Goal: Task Accomplishment & Management: Manage account settings

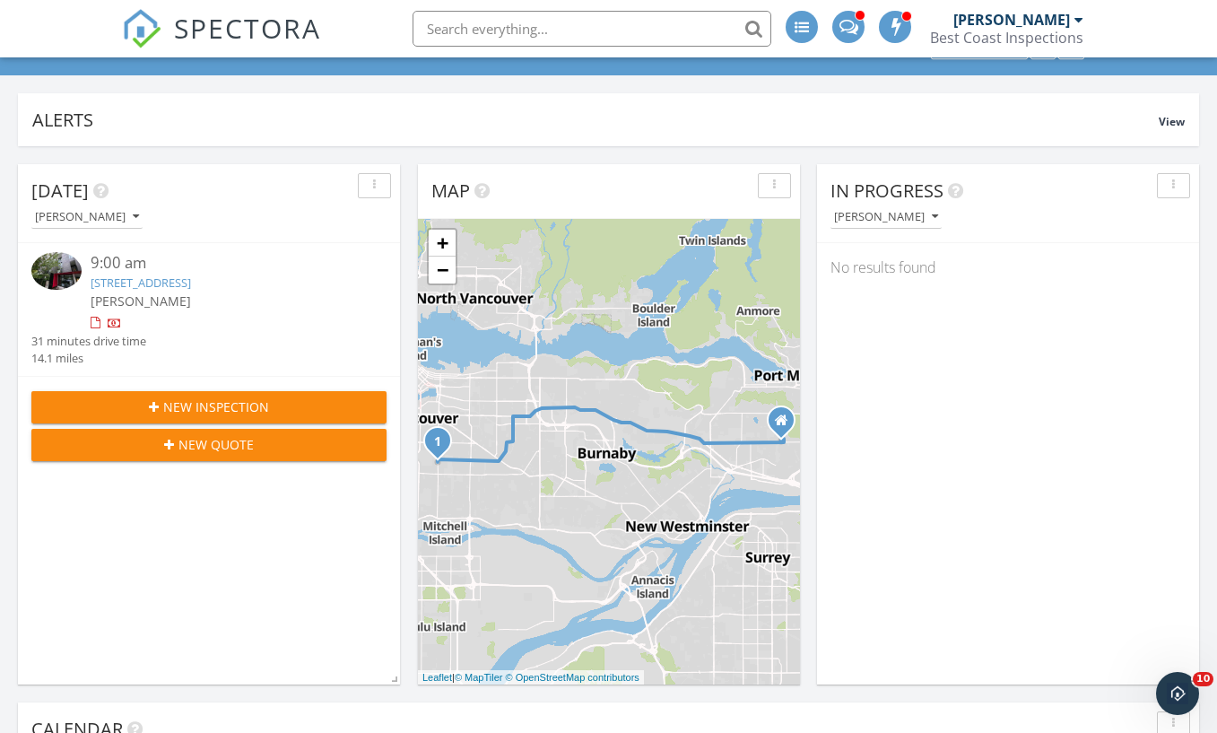
scroll to position [126, 0]
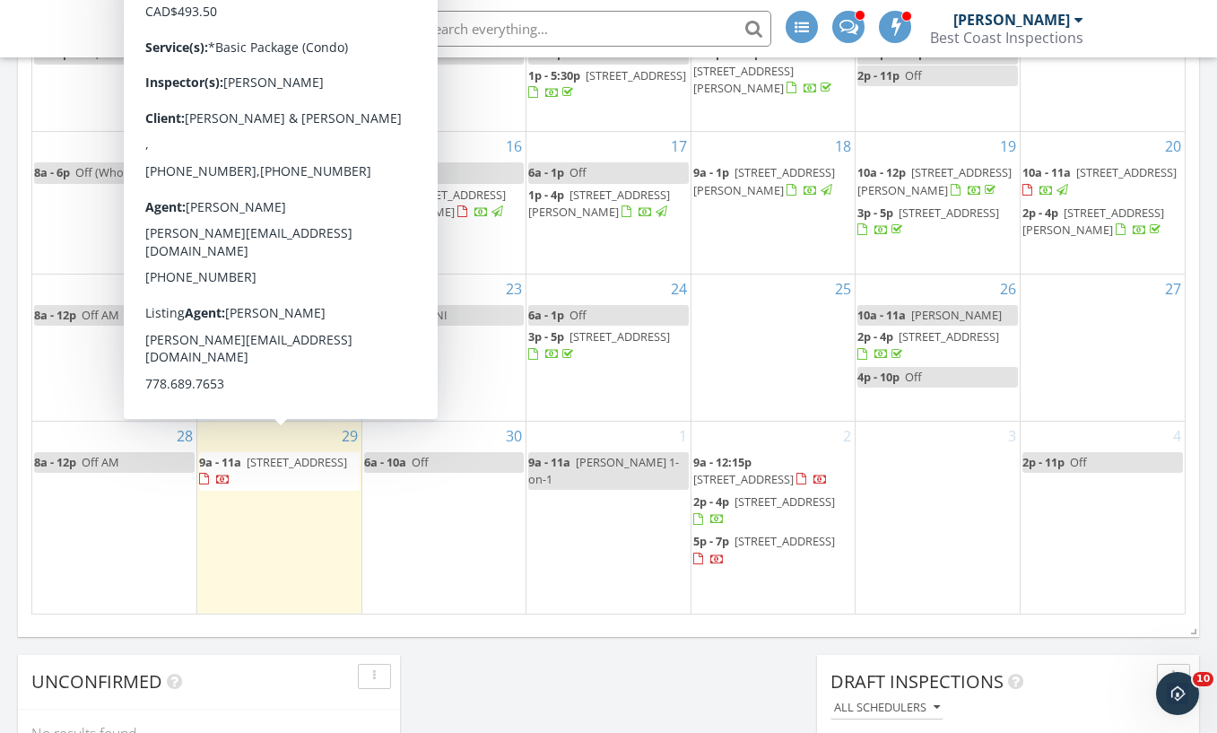
scroll to position [1122, 0]
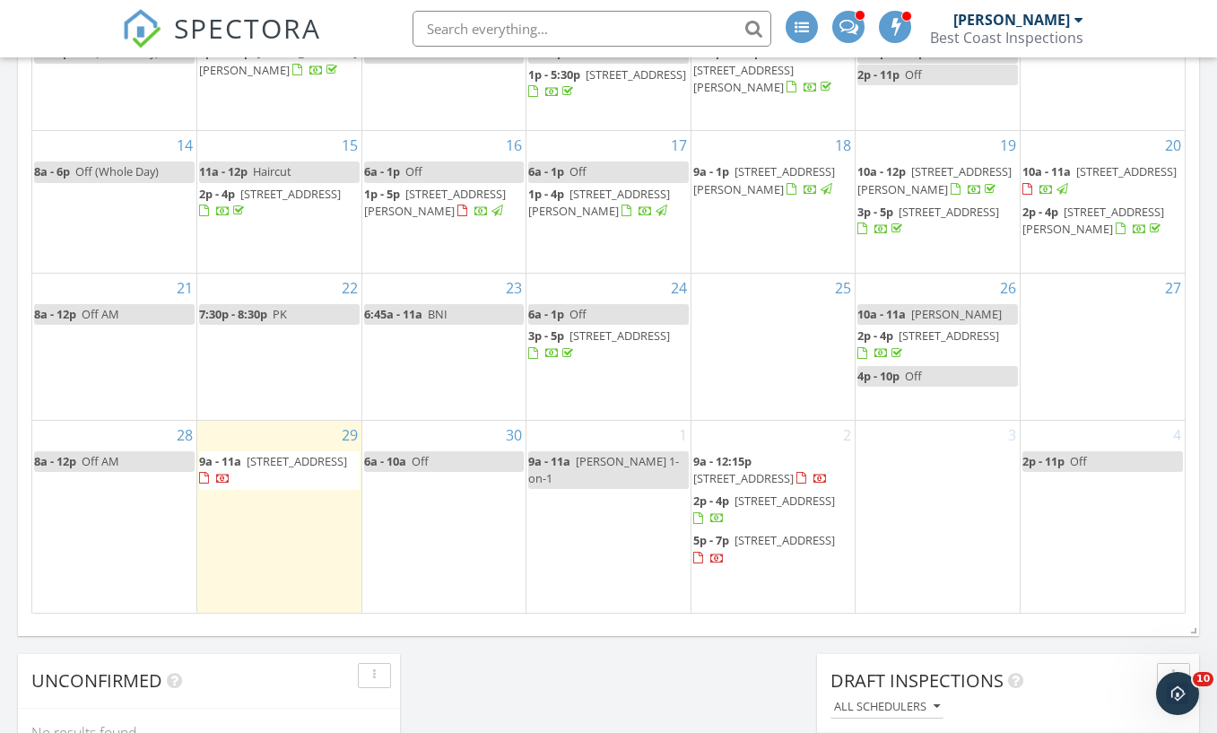
click at [457, 22] on input "text" at bounding box center [592, 29] width 359 height 36
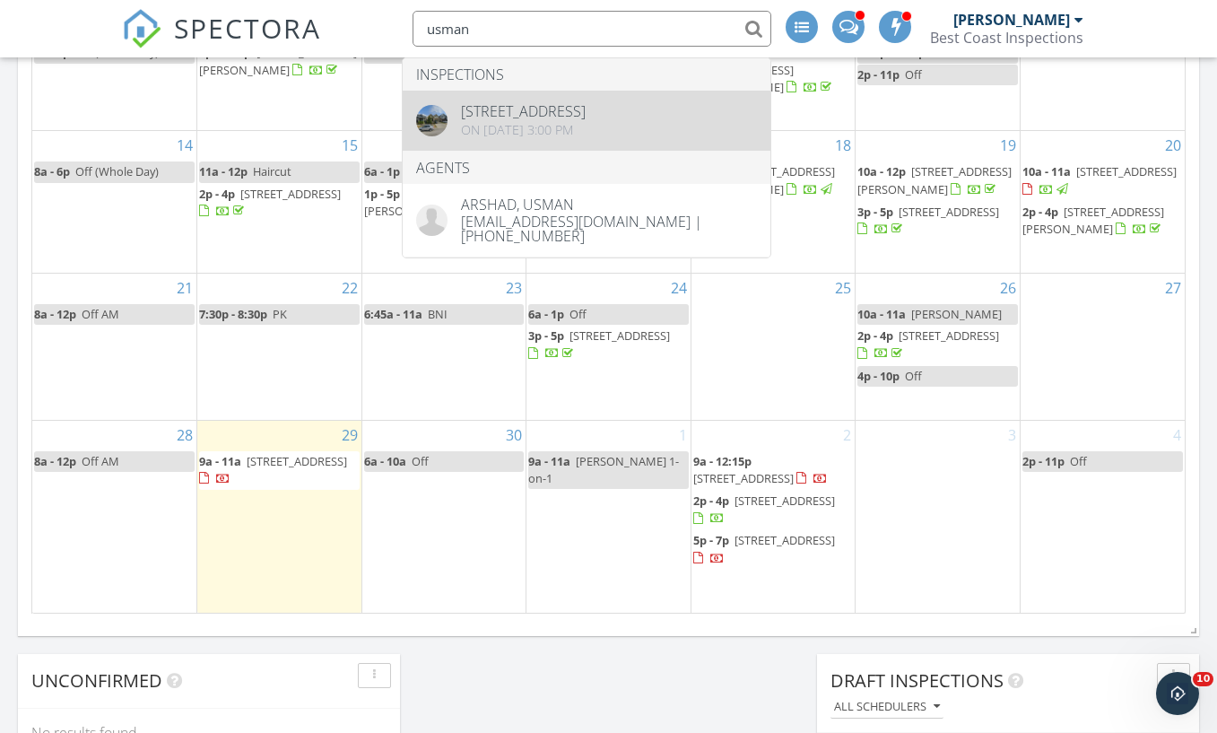
type input "usman"
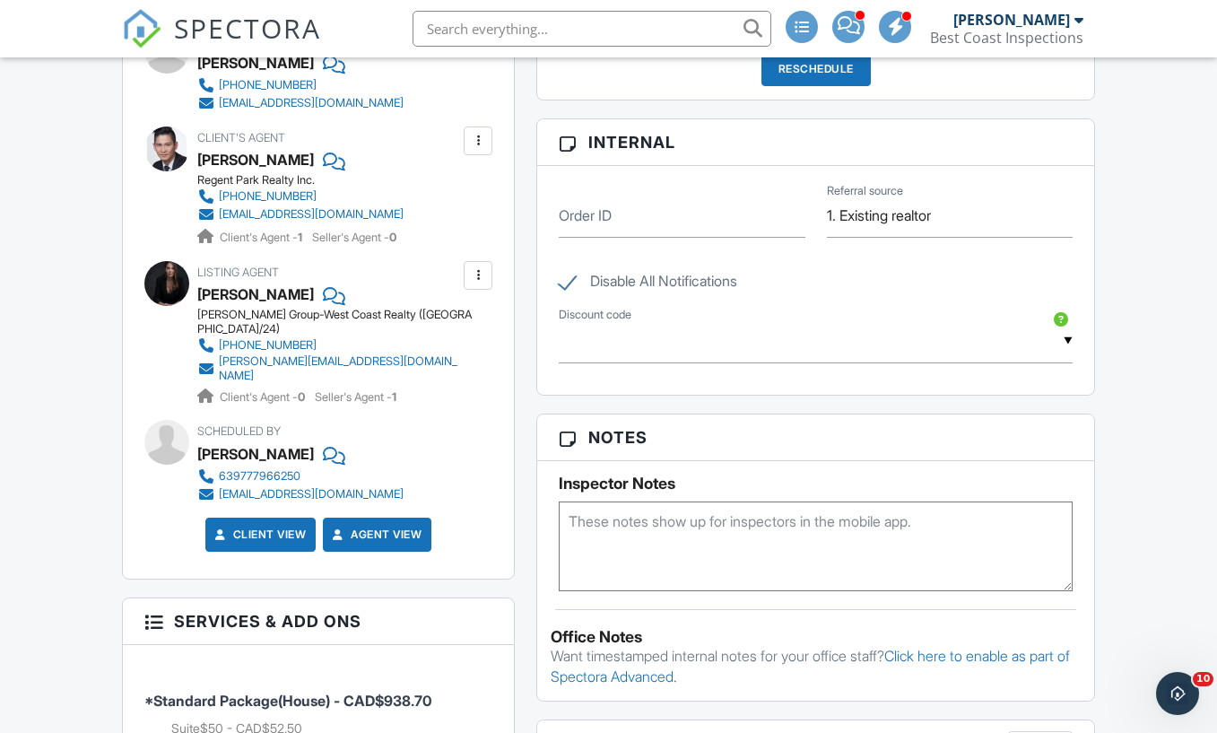
scroll to position [1020, 0]
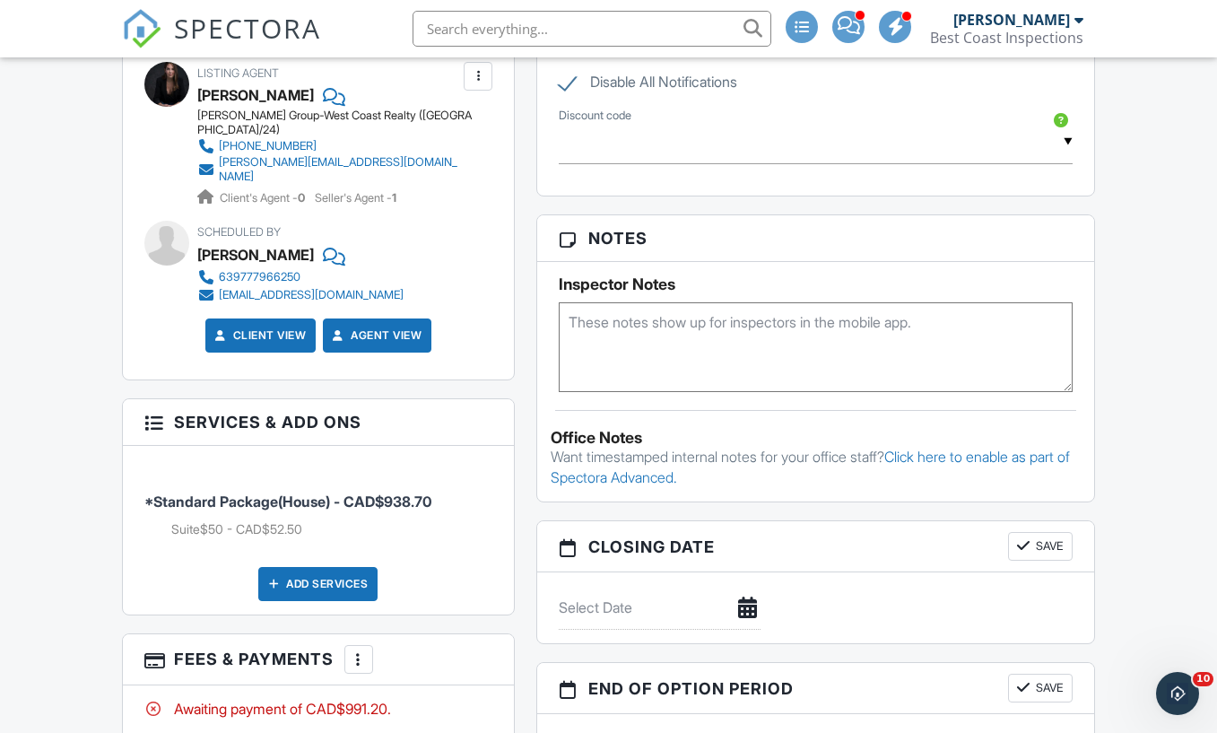
click at [1183, 316] on div "Dashboard Templates Contacts Metrics Automations Advanced Settings Support Cent…" at bounding box center [608, 568] width 1217 height 3061
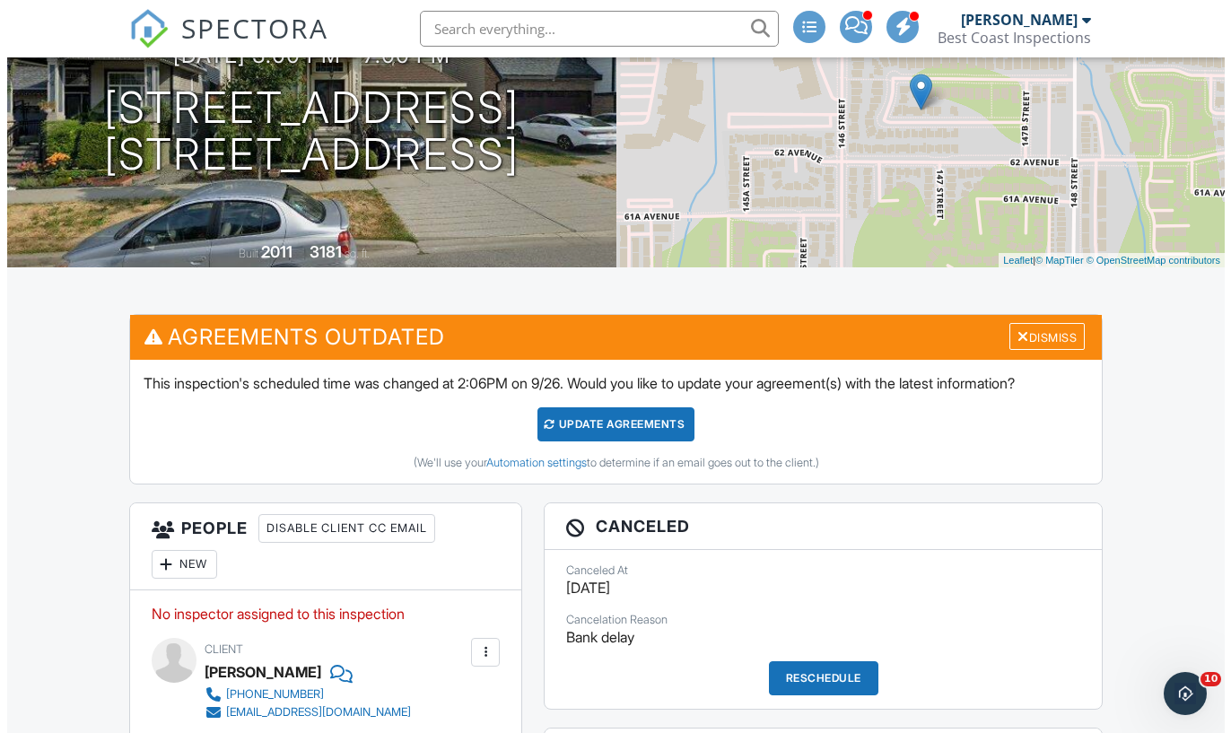
scroll to position [459, 0]
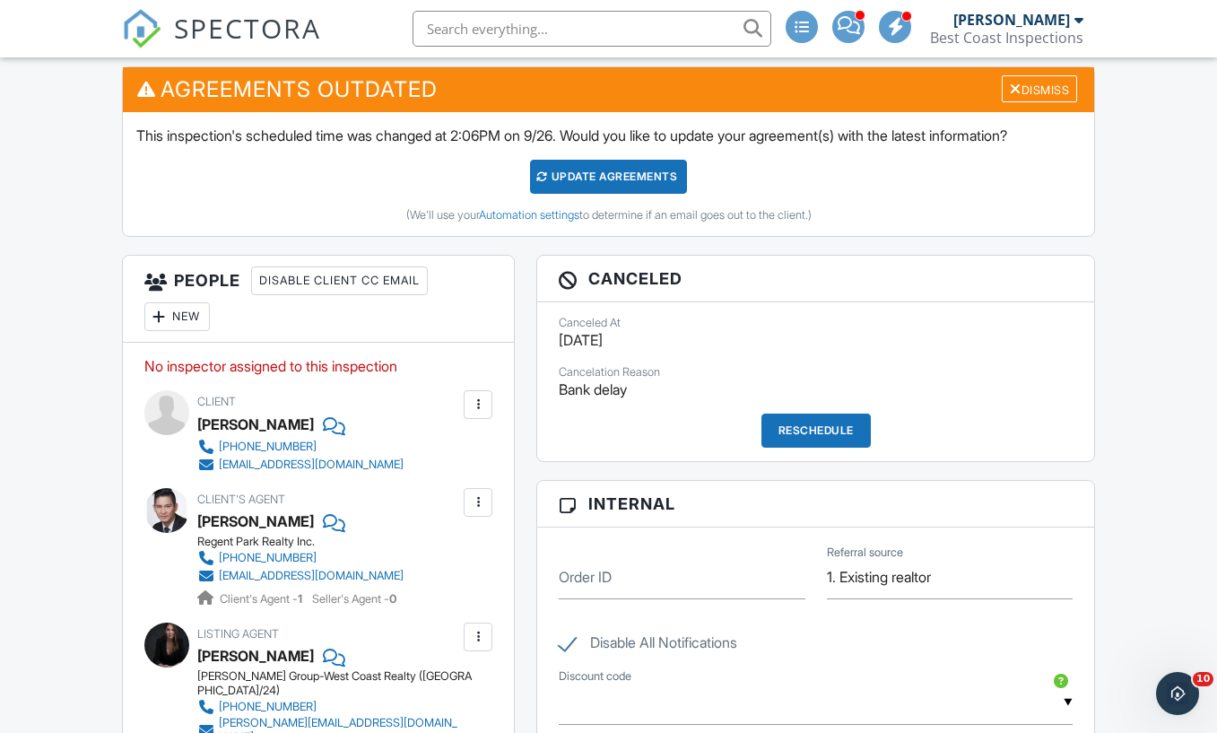
click at [819, 431] on div "Reschedule" at bounding box center [816, 430] width 109 height 34
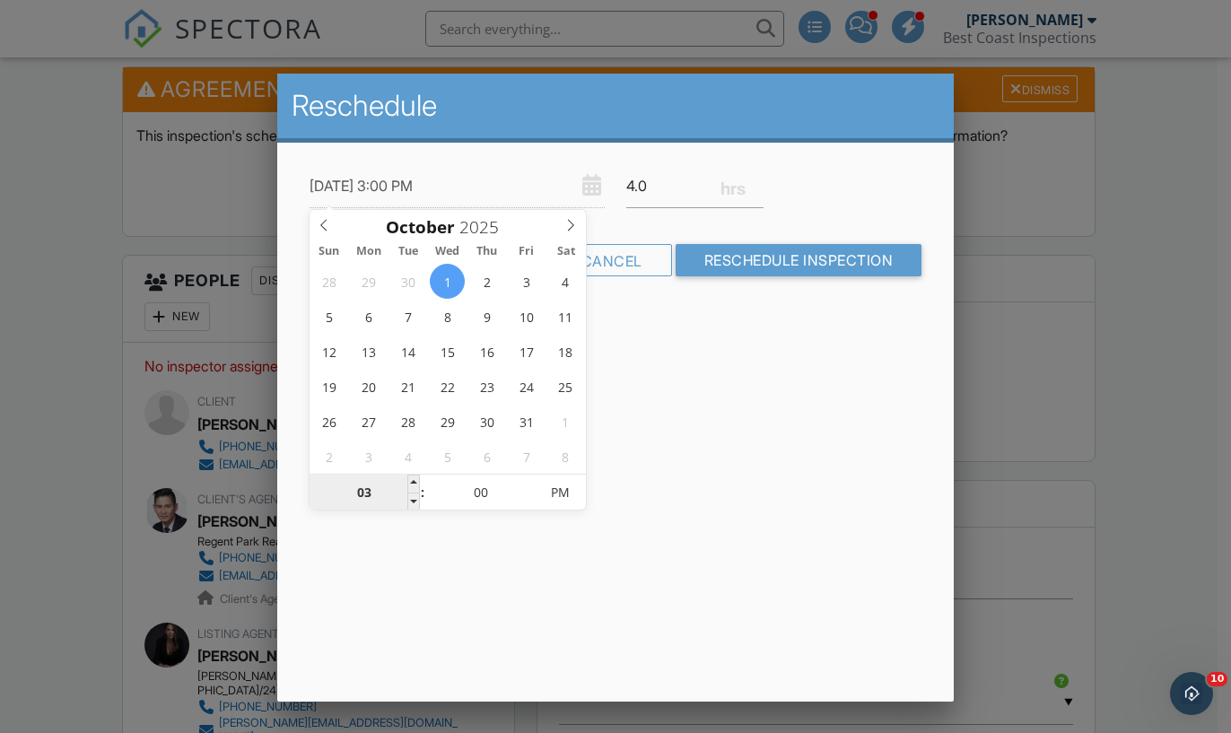
click at [369, 496] on input "03" at bounding box center [364, 493] width 110 height 36
type input "10/01/2025 8:00 PM"
type input "08"
type input "10/01/2025 12:00 PM"
type input "01"
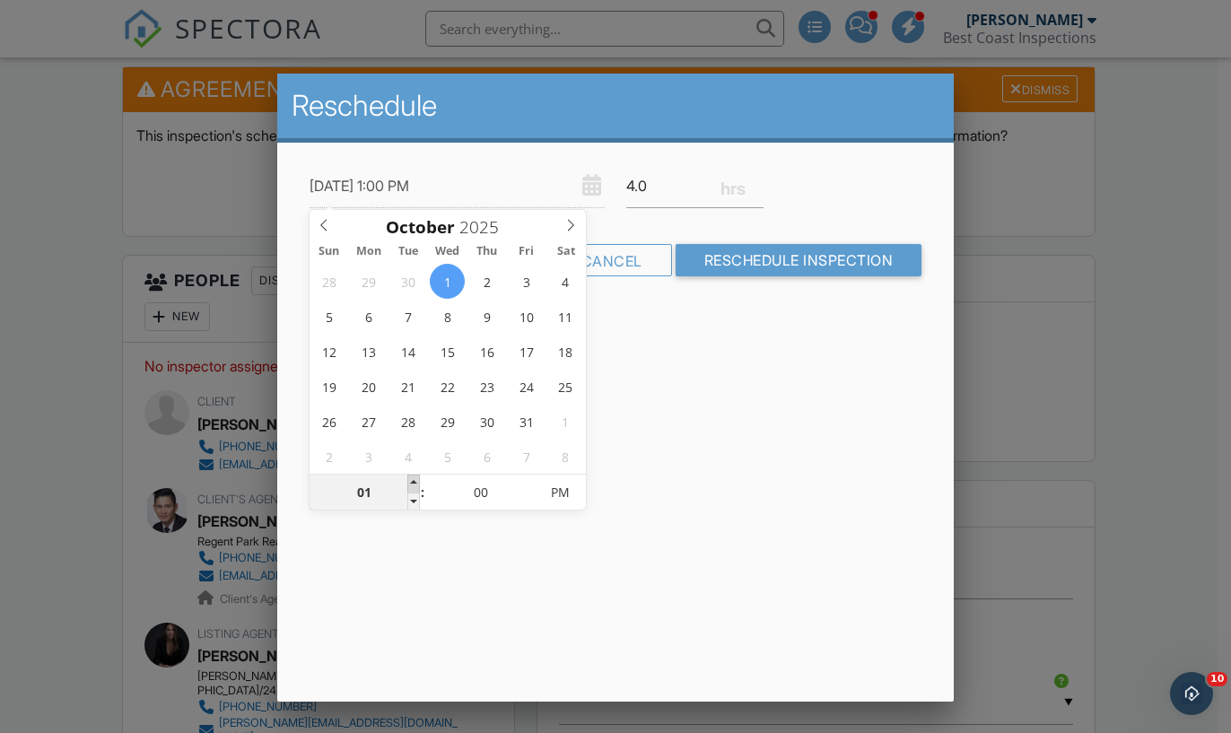
click at [413, 482] on span at bounding box center [413, 483] width 13 height 18
type input "10/01/2025 2:00 PM"
type input "02"
click at [413, 482] on span at bounding box center [413, 483] width 13 height 18
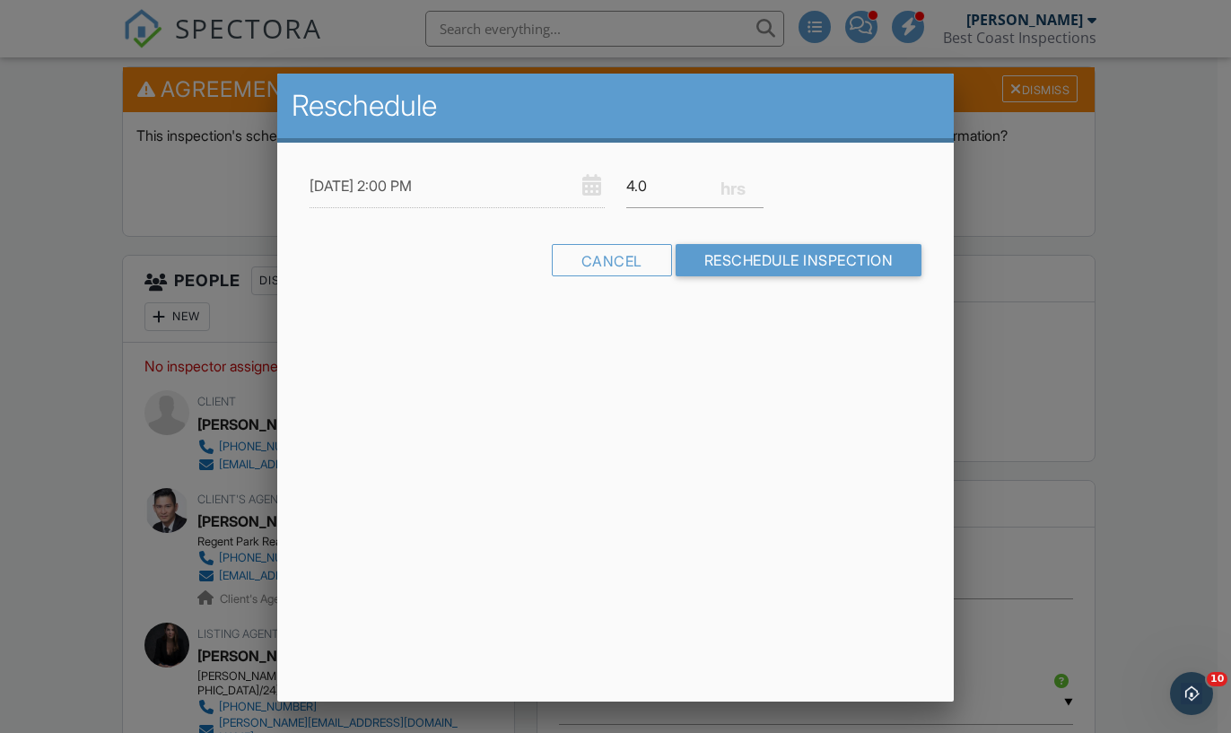
click at [691, 495] on div "Reschedule 10/01/2025 2:00 PM 4.0 Warning: this date/time is in the past. Cance…" at bounding box center [615, 388] width 677 height 628
click at [814, 258] on input "Reschedule Inspection" at bounding box center [798, 260] width 247 height 32
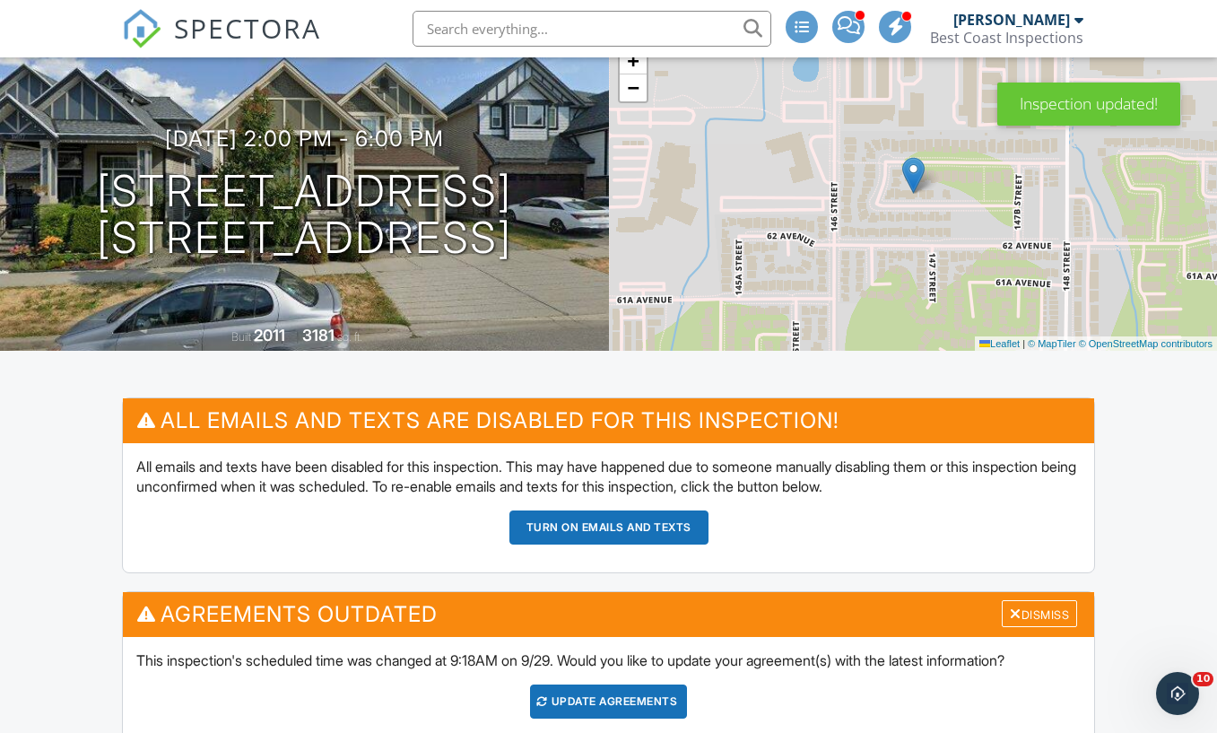
scroll to position [129, 0]
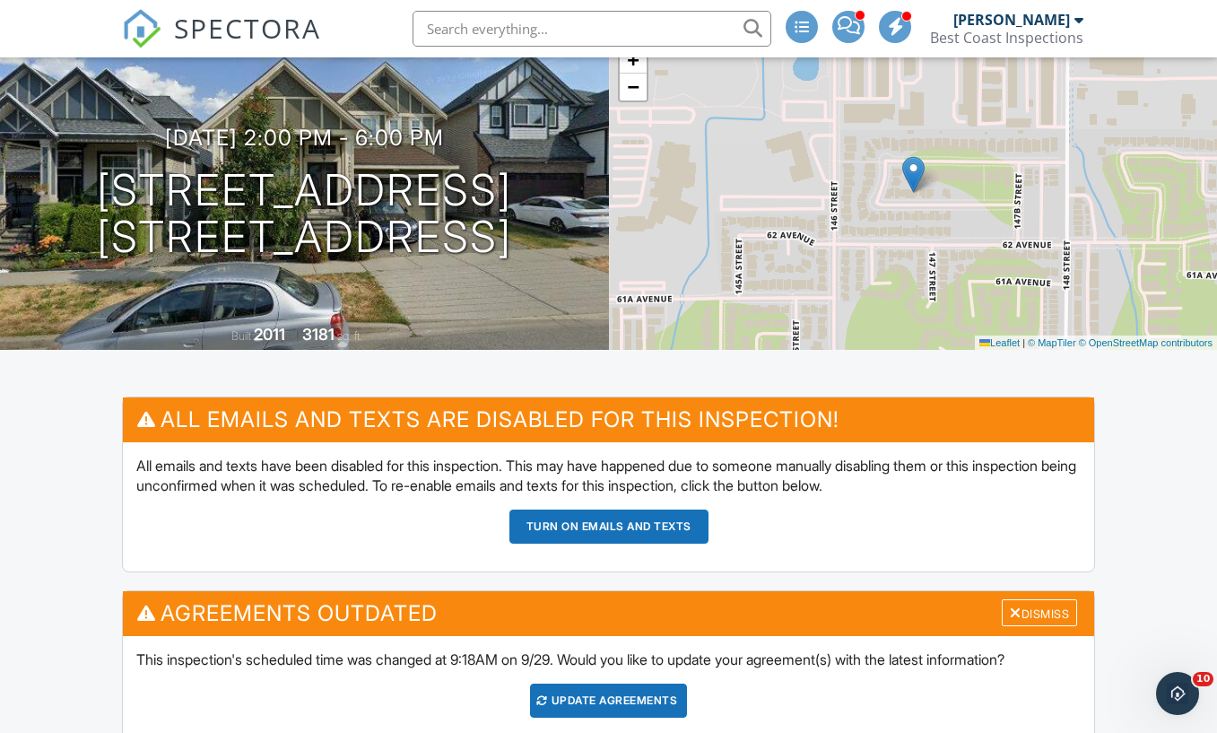
click at [692, 530] on button "Turn on emails and texts" at bounding box center [608, 526] width 199 height 34
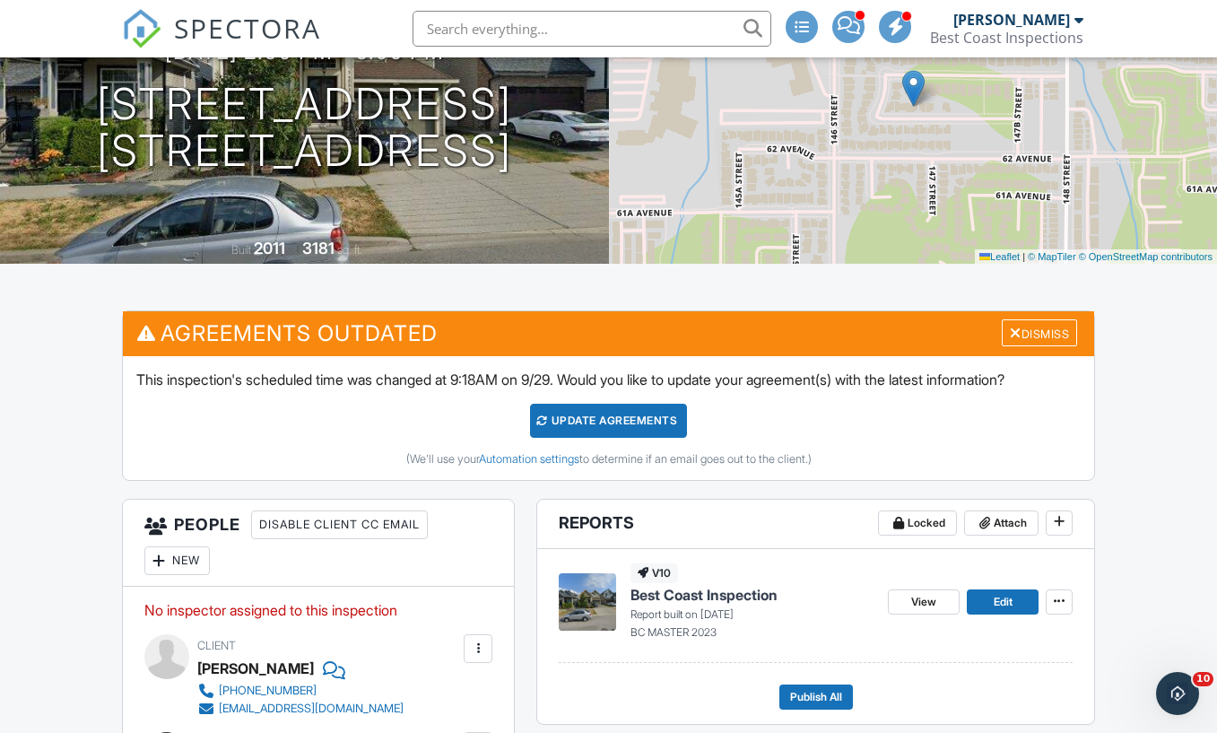
scroll to position [205, 0]
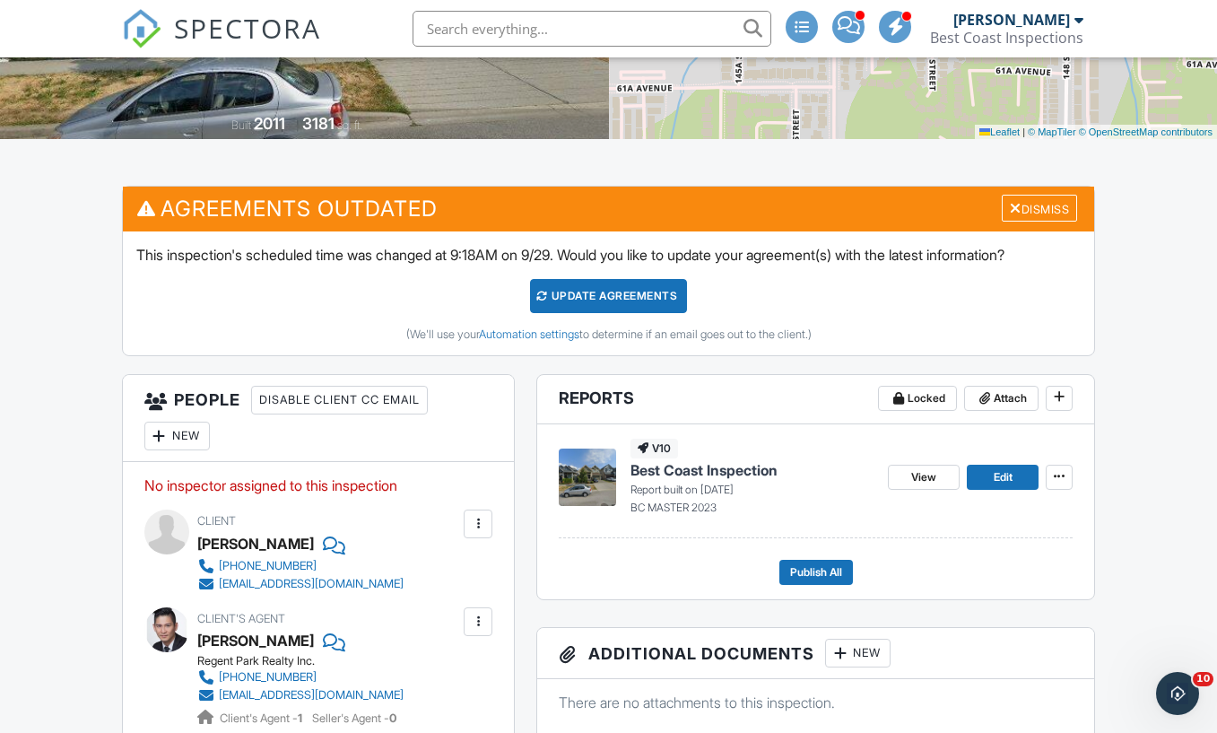
click at [332, 493] on p "No inspector assigned to this inspection" at bounding box center [318, 485] width 348 height 20
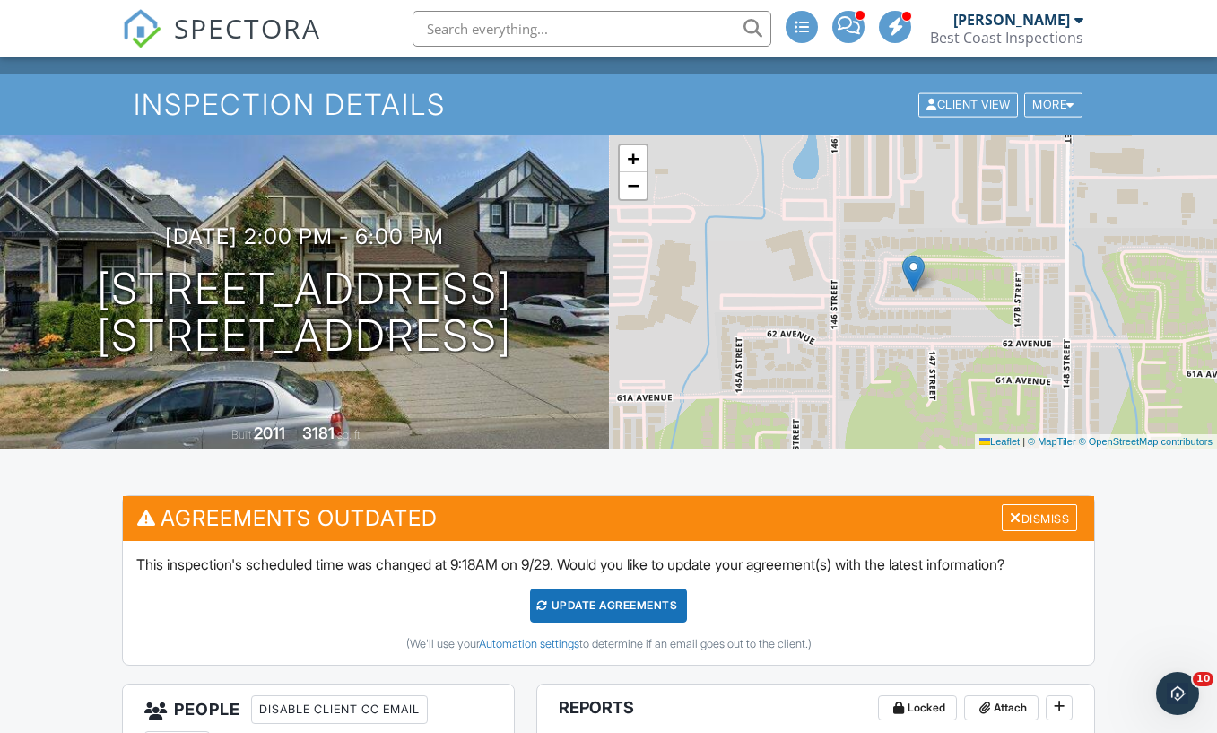
scroll to position [0, 0]
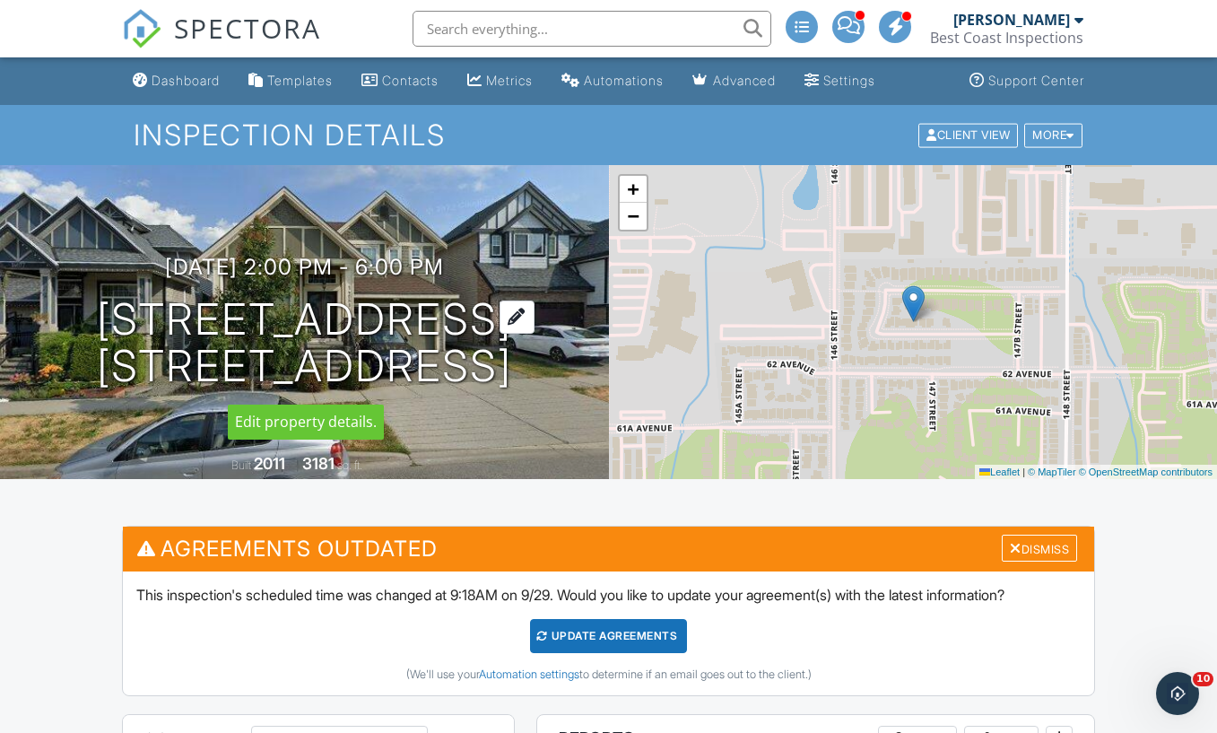
click at [525, 310] on div at bounding box center [517, 316] width 35 height 33
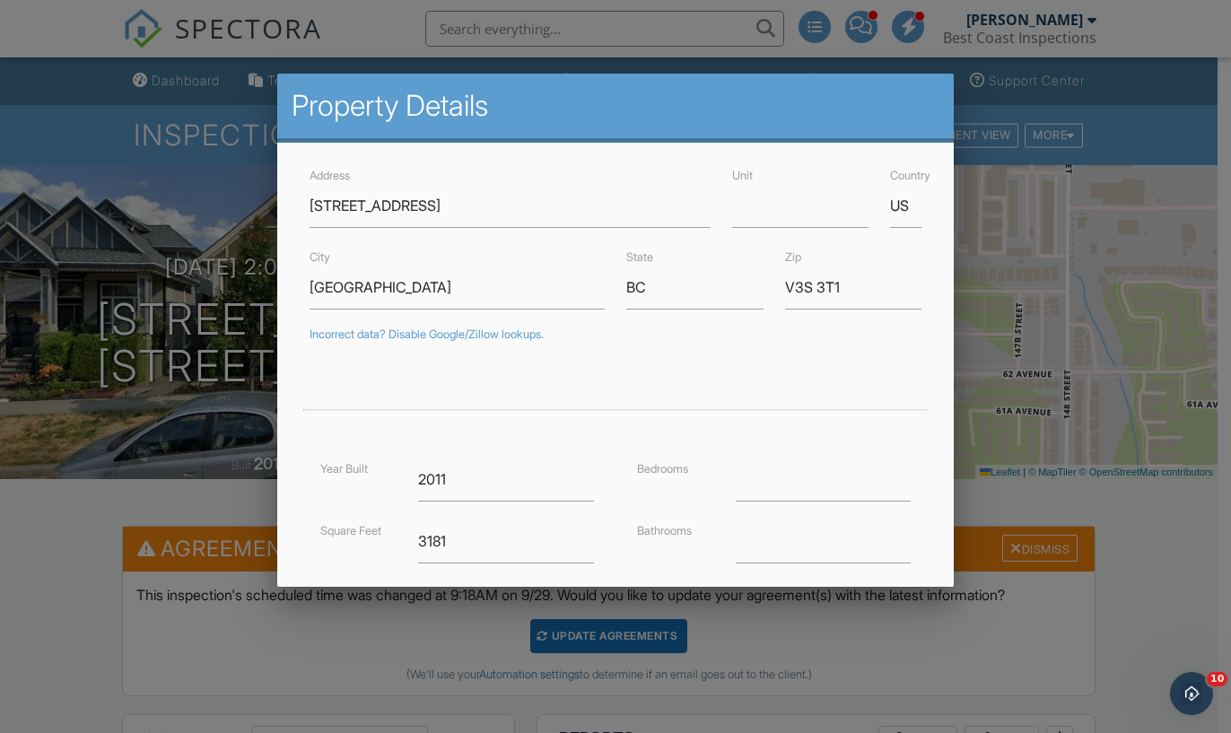
click at [1140, 74] on div at bounding box center [615, 368] width 1231 height 916
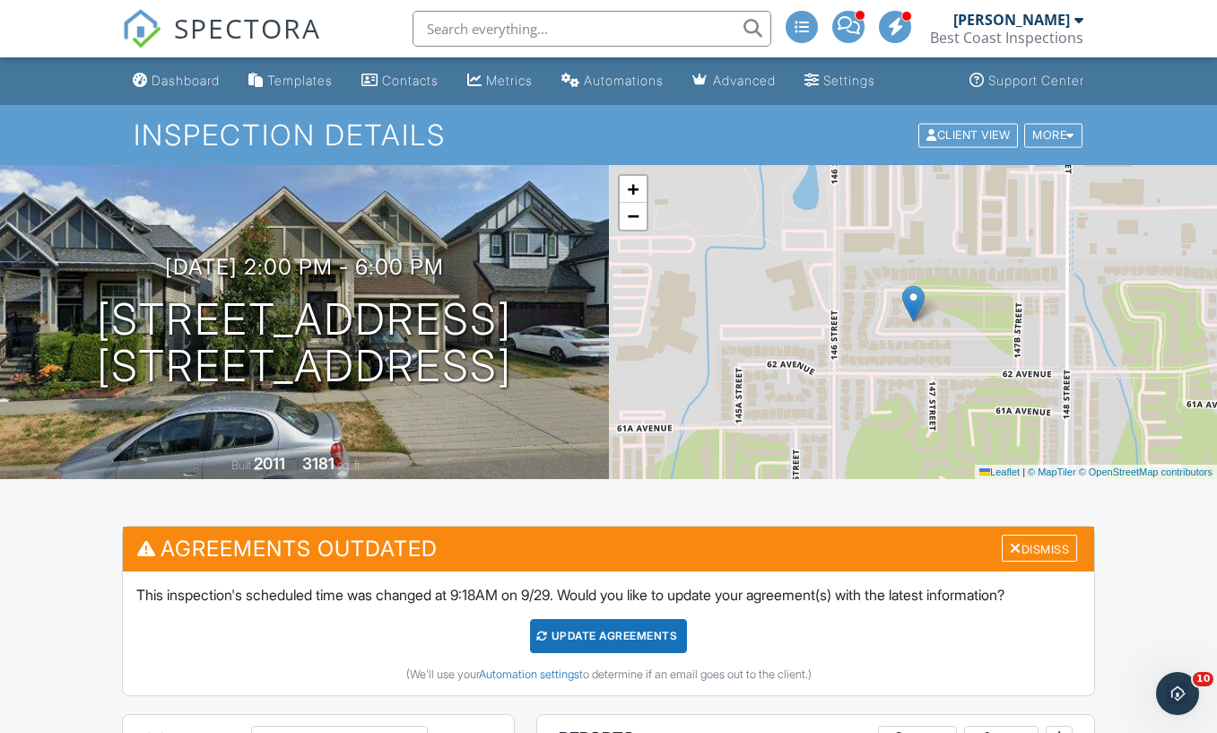
click at [652, 638] on div "Update Agreements" at bounding box center [608, 636] width 157 height 34
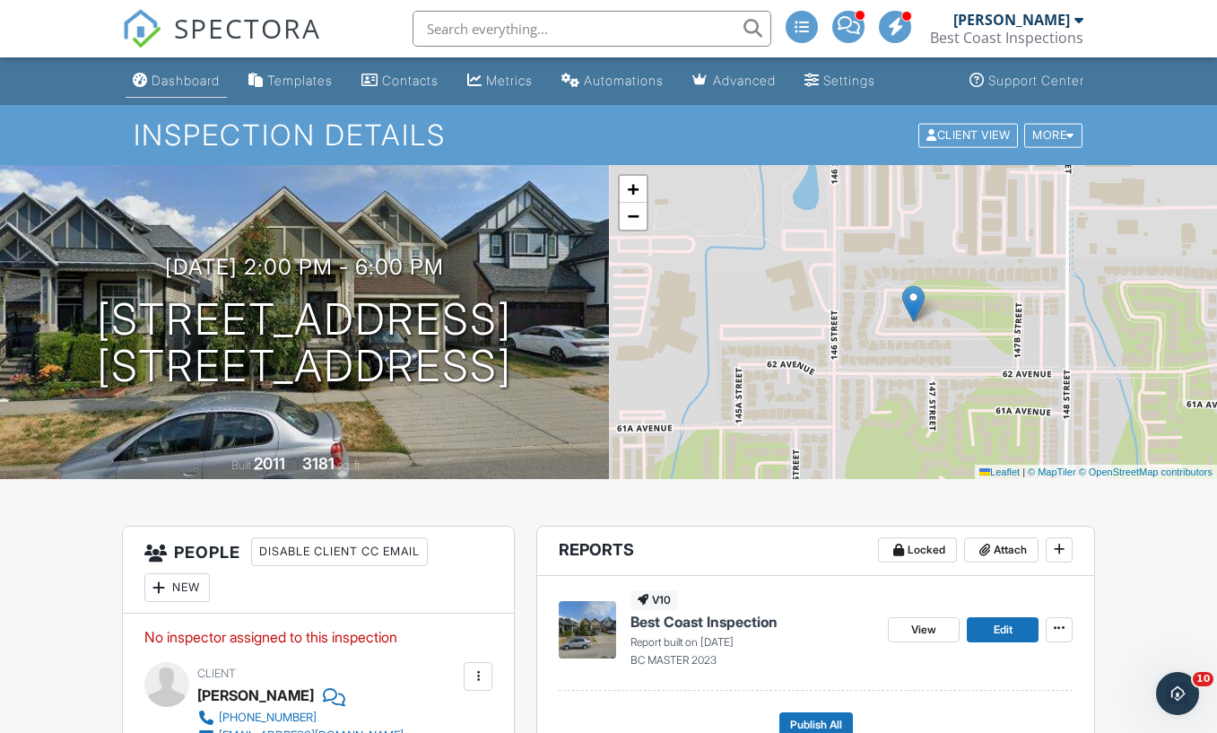
click at [194, 82] on div "Dashboard" at bounding box center [186, 80] width 68 height 15
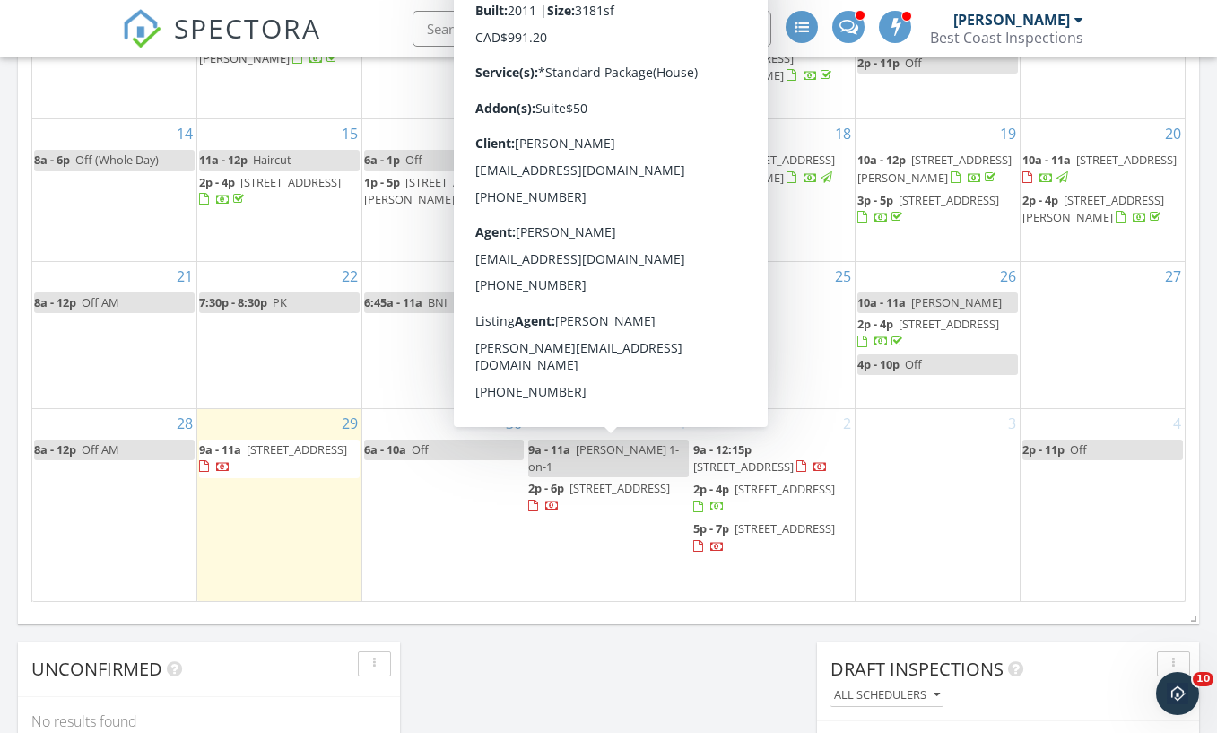
scroll to position [1111, 0]
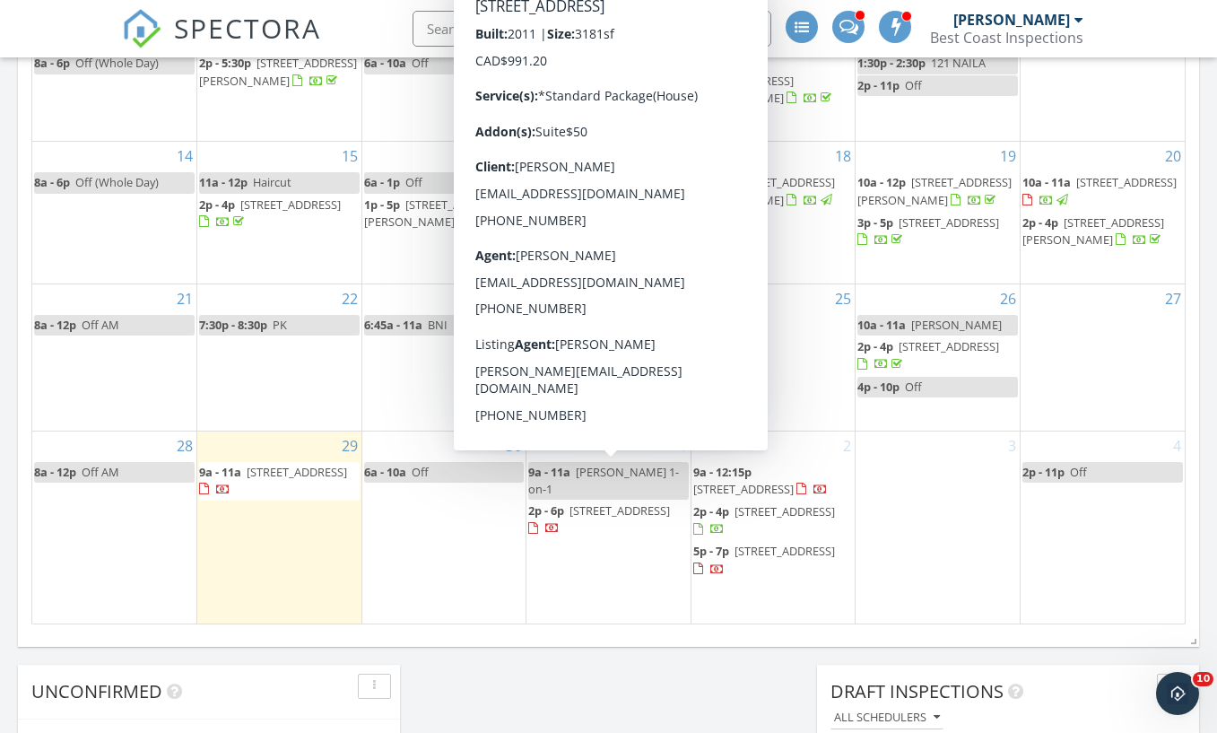
click at [632, 502] on span "[STREET_ADDRESS]" at bounding box center [620, 510] width 100 height 16
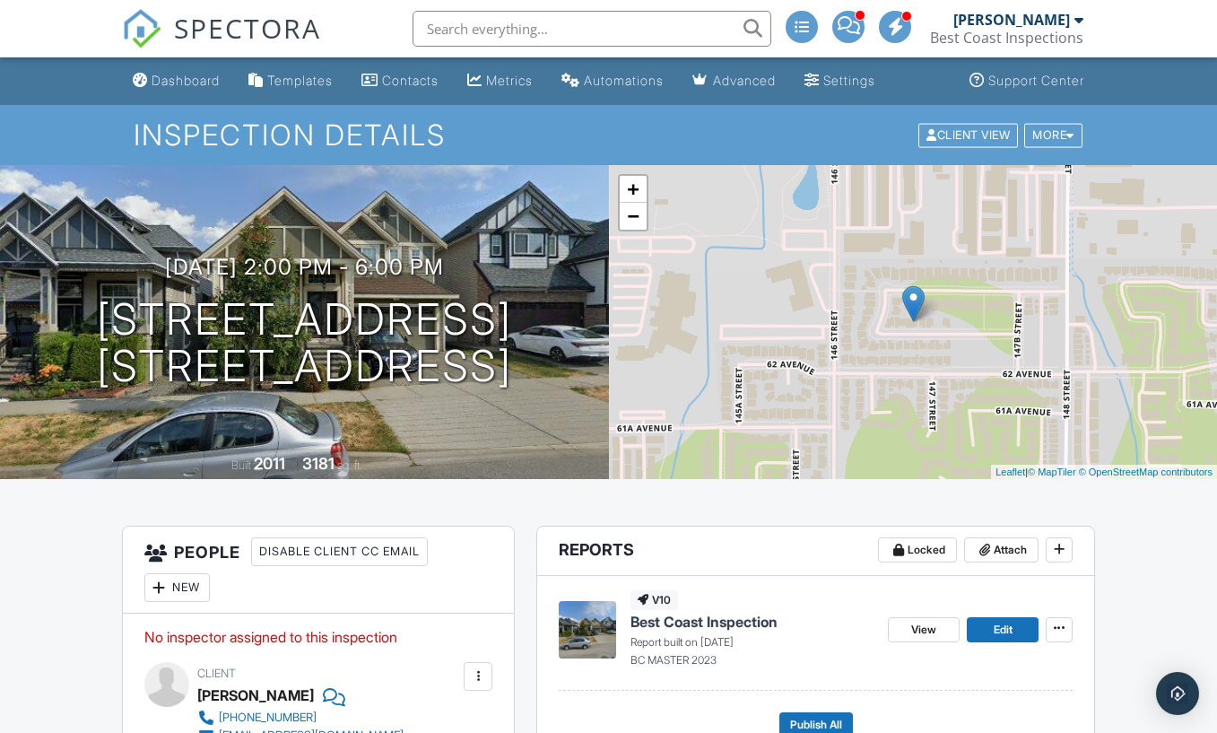
click at [196, 590] on div "New" at bounding box center [176, 587] width 65 height 29
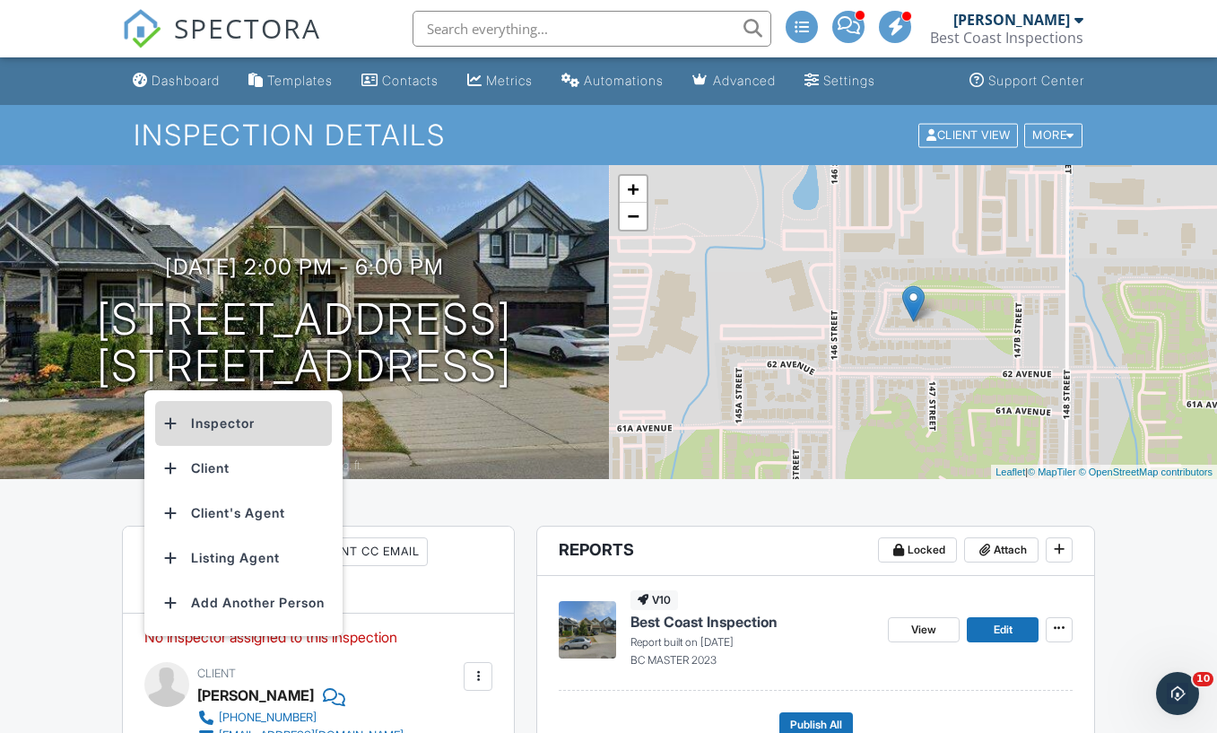
click at [211, 423] on li "Inspector" at bounding box center [243, 423] width 177 height 45
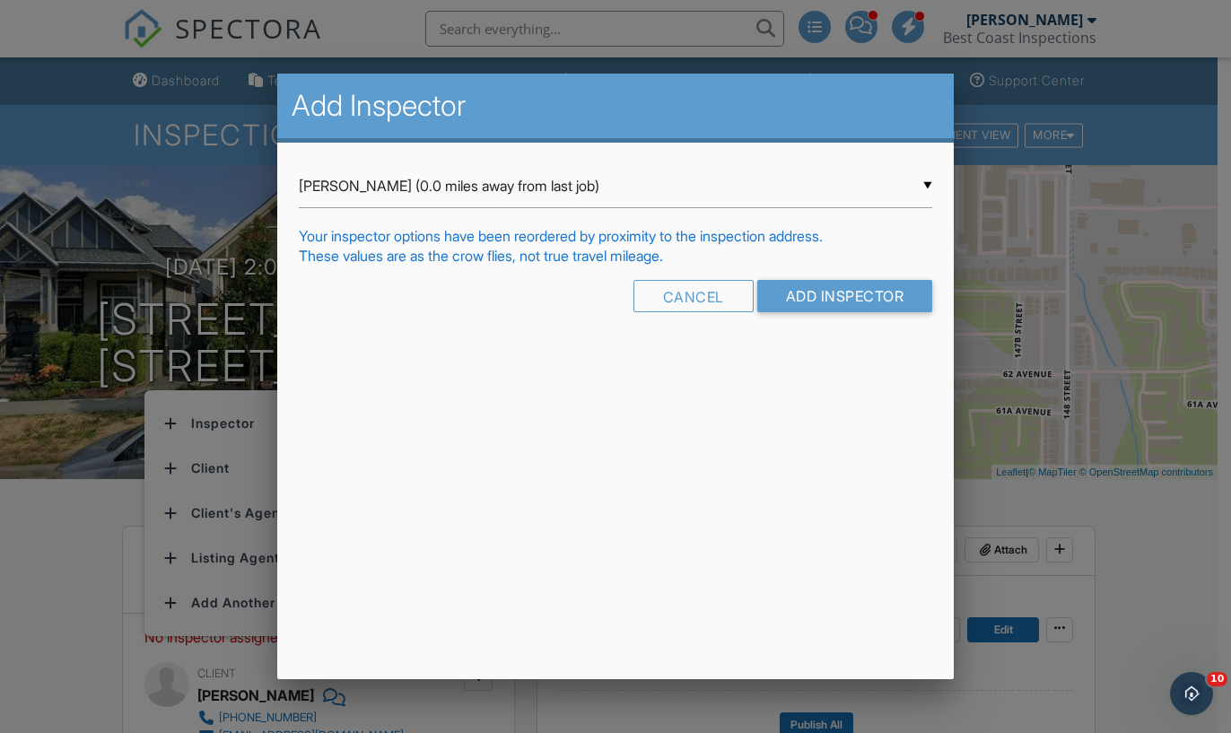
click at [853, 192] on input "Michael Juri (0.0 miles away from last job)" at bounding box center [616, 186] width 634 height 44
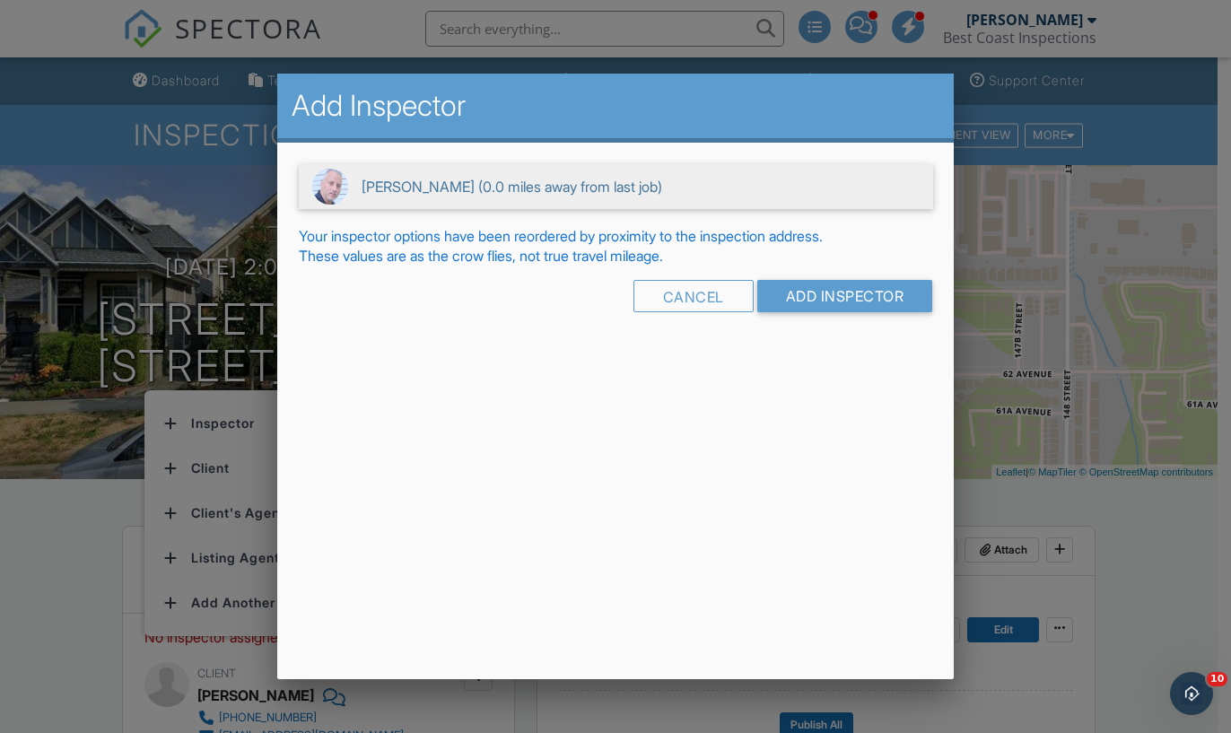
click at [853, 192] on span "Michael Juri (0.0 miles away from last job)" at bounding box center [616, 186] width 634 height 45
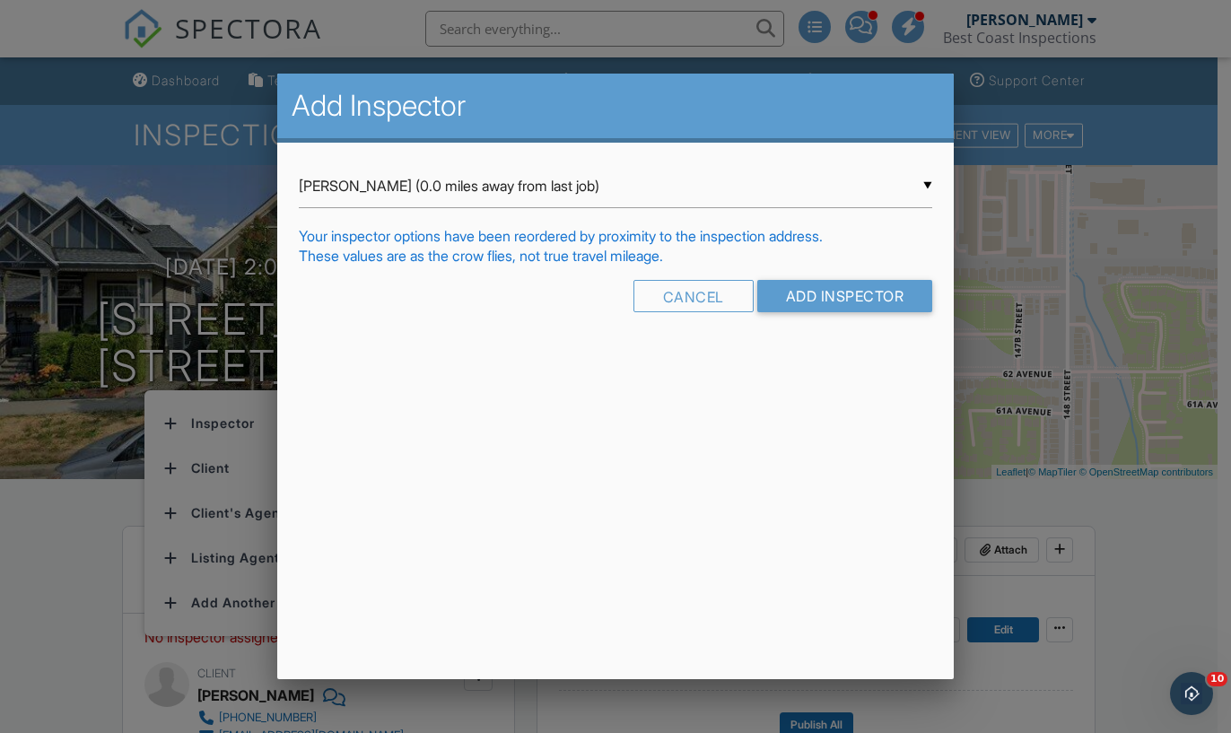
click at [875, 323] on div "Cancel Add Inspector" at bounding box center [616, 303] width 634 height 46
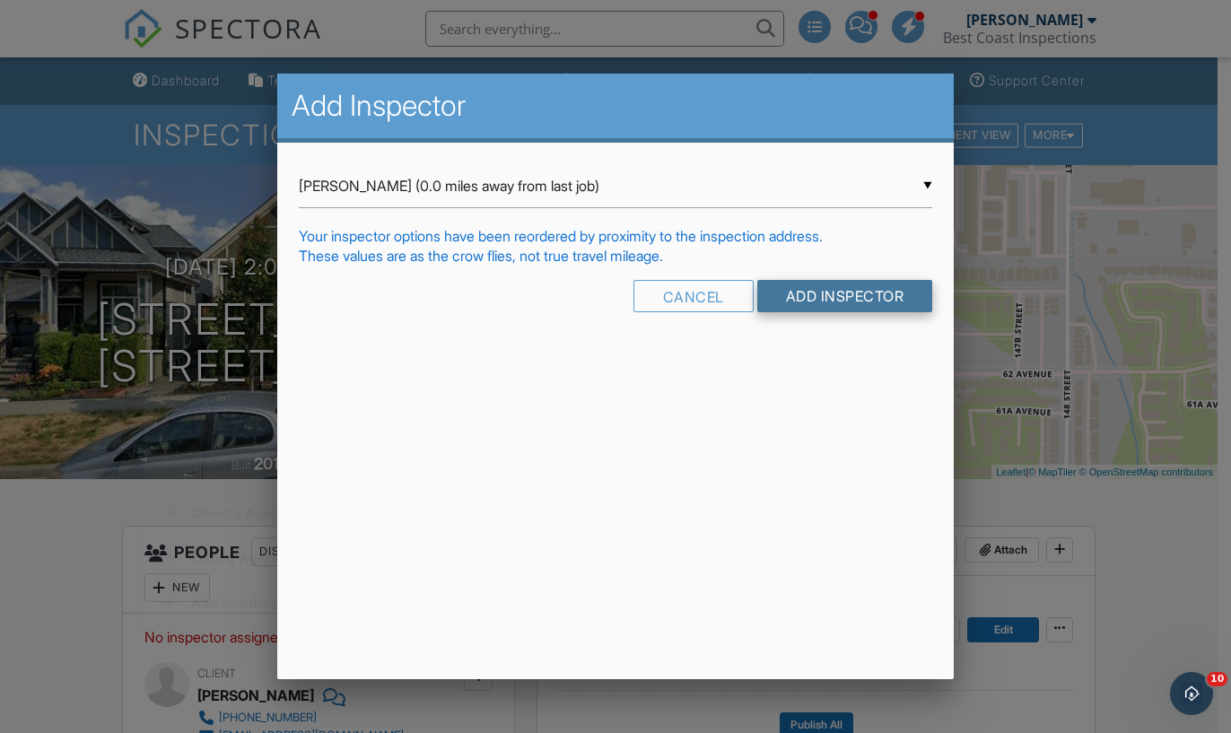
click at [874, 302] on input "Add Inspector" at bounding box center [845, 296] width 176 height 32
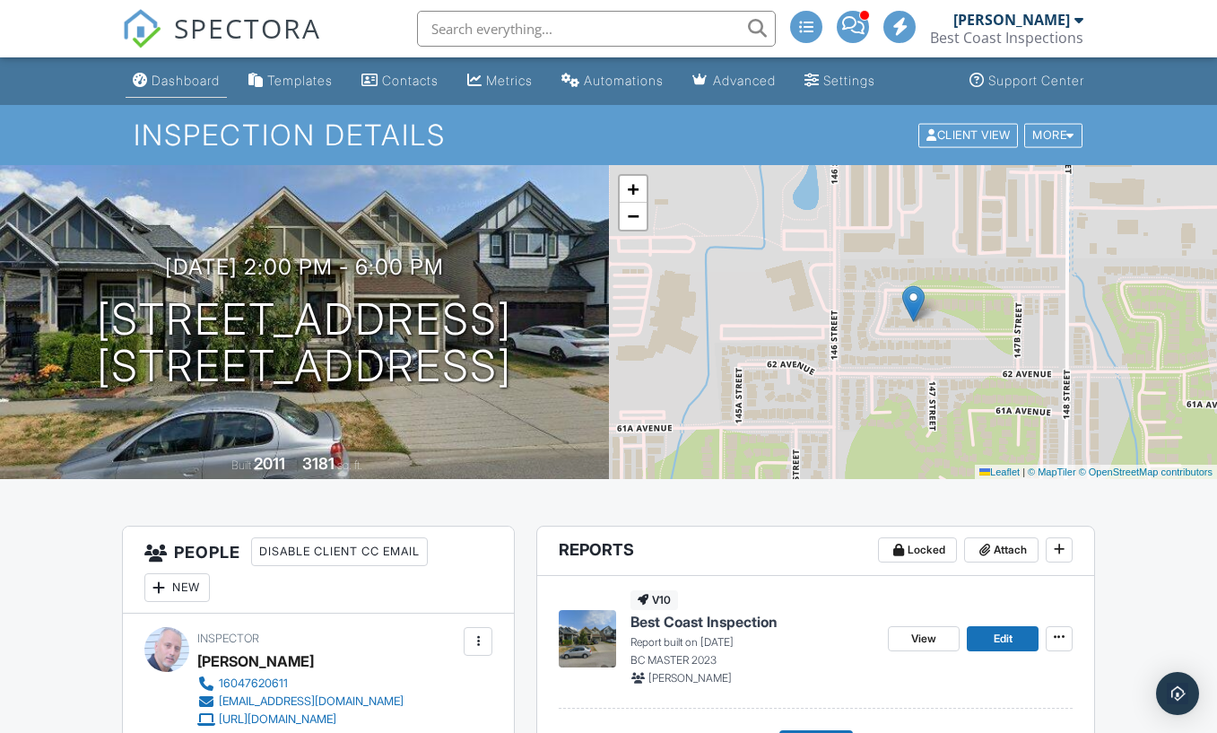
click at [152, 82] on div "Dashboard" at bounding box center [186, 80] width 68 height 15
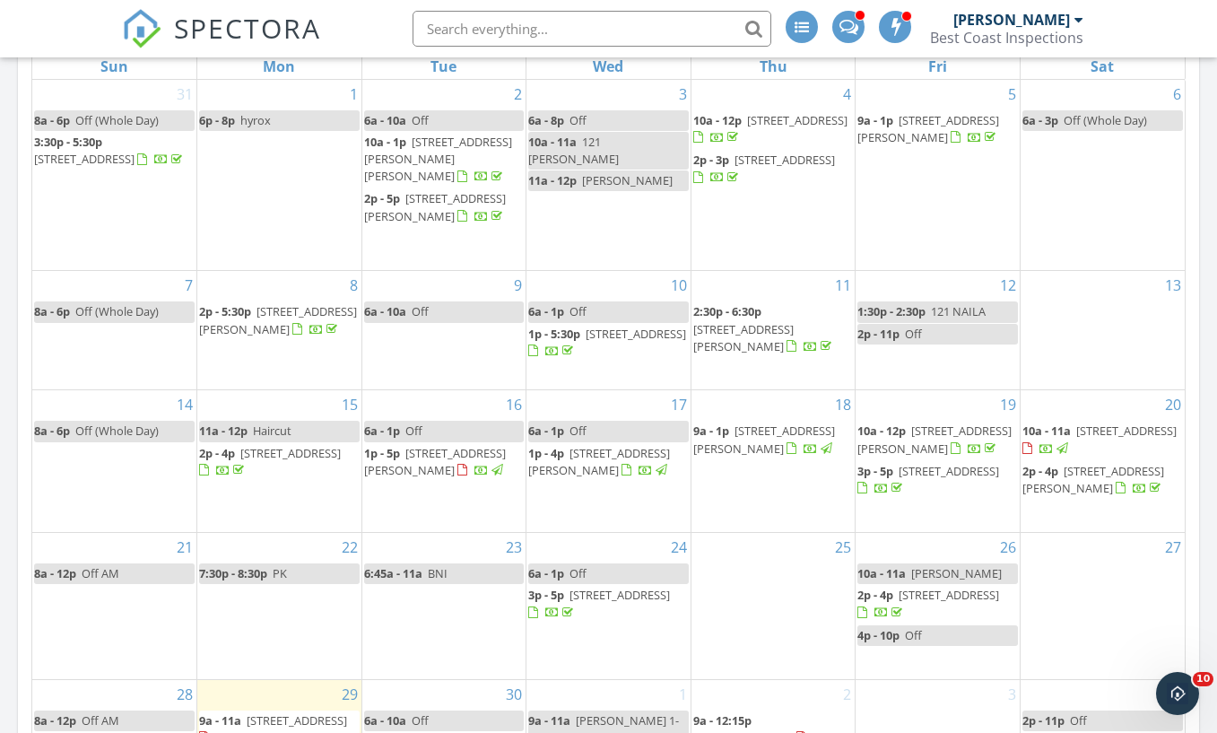
scroll to position [1076, 0]
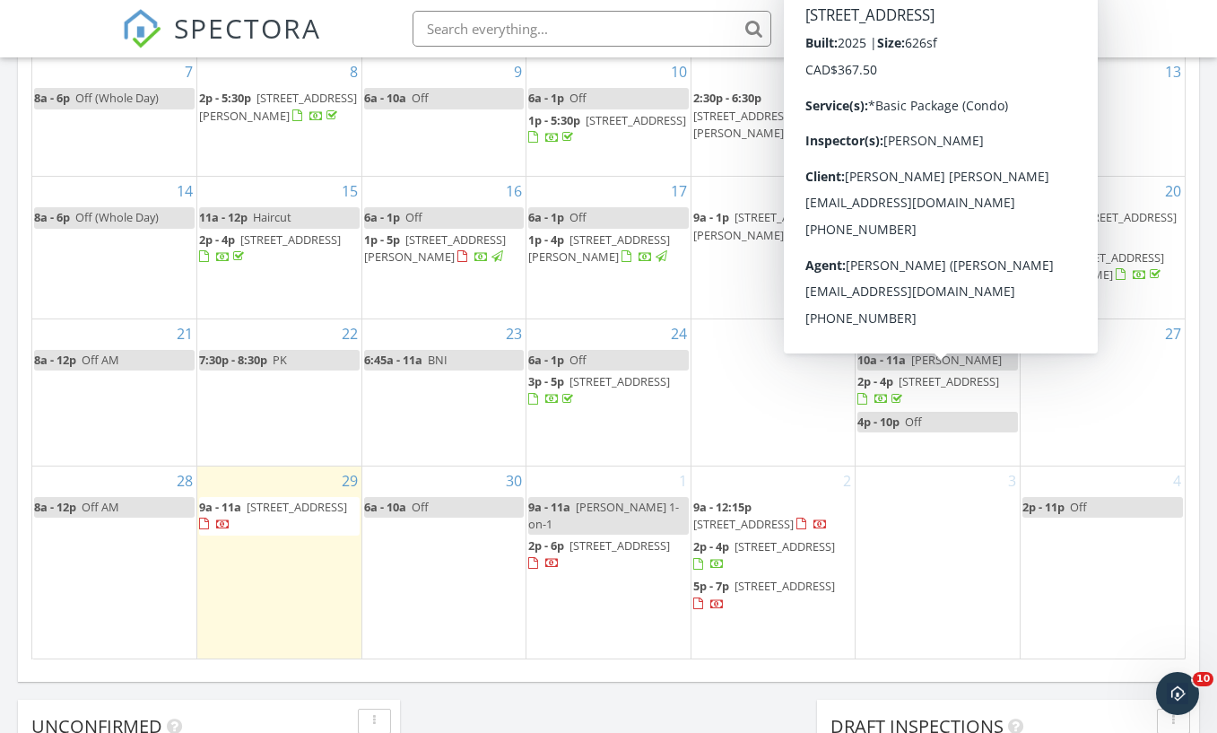
click at [900, 377] on span "[STREET_ADDRESS]" at bounding box center [949, 381] width 100 height 16
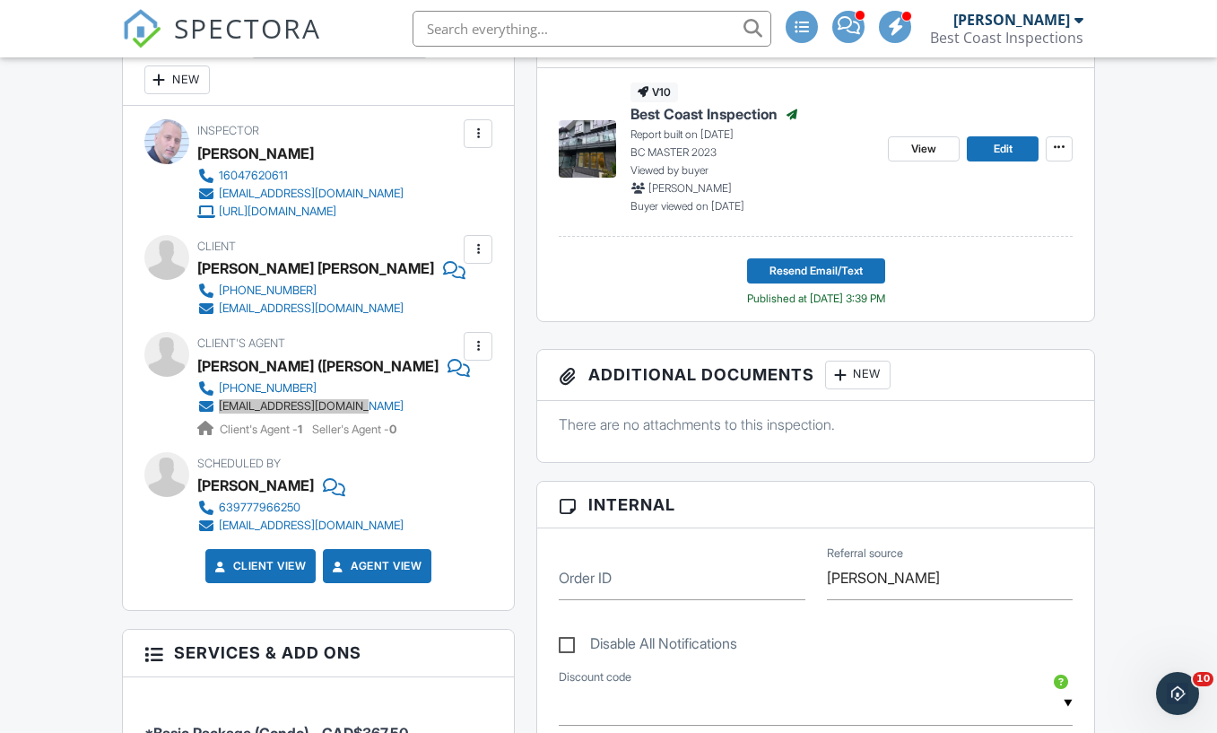
scroll to position [507, 0]
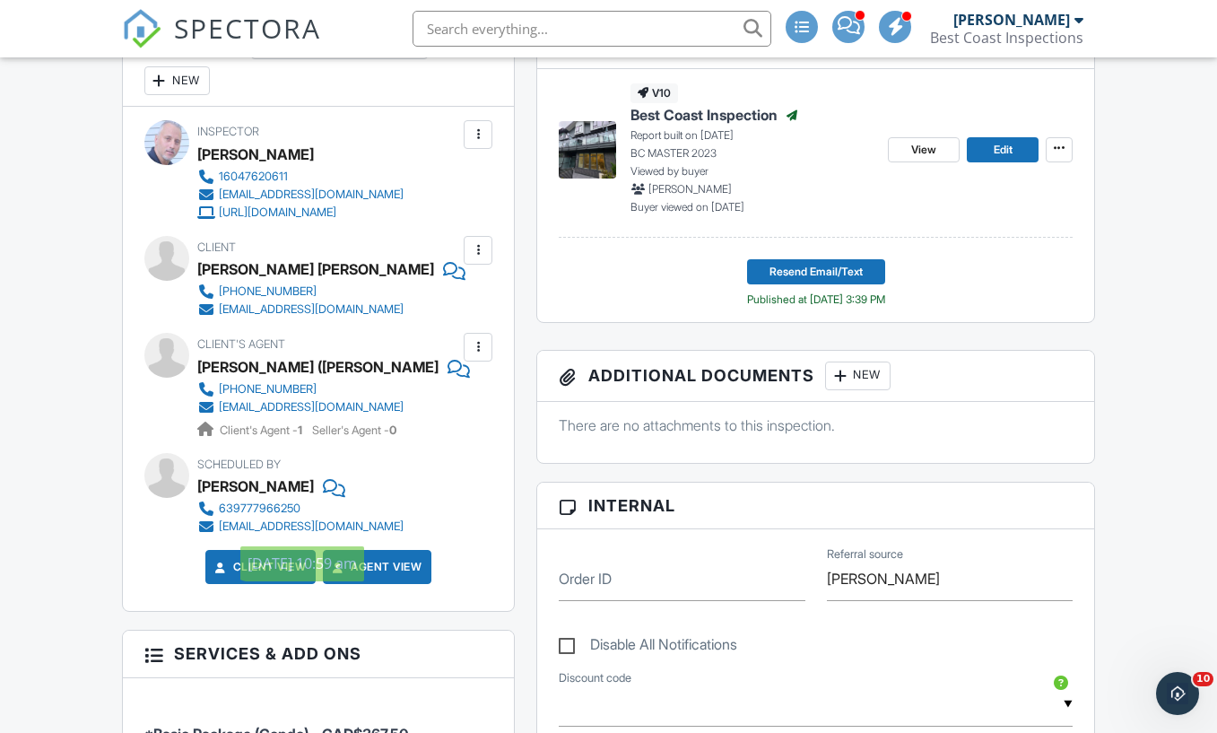
click at [470, 482] on div "Scheduled By Ray Ayo 639777966250 plorayman@mirastaffing.com" at bounding box center [318, 494] width 348 height 83
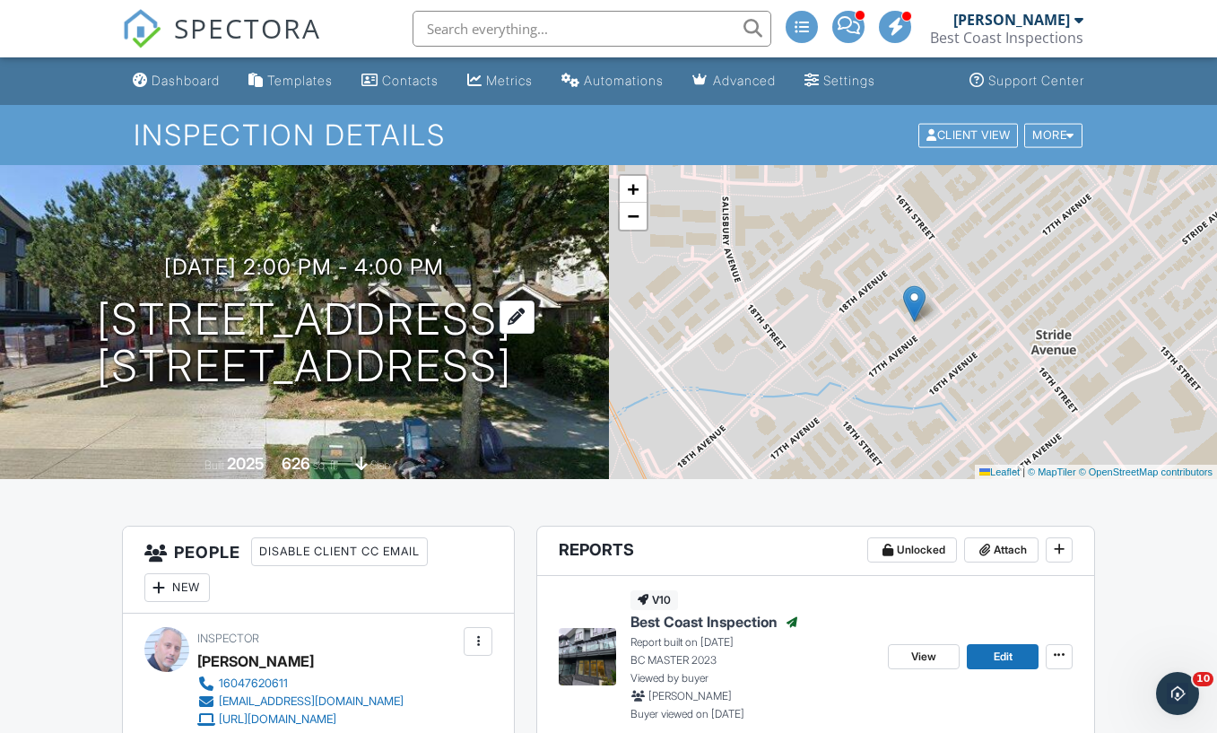
click at [302, 323] on h1 "7161 17th Ave 104 Burnaby, BC V3N 1K8" at bounding box center [304, 343] width 415 height 95
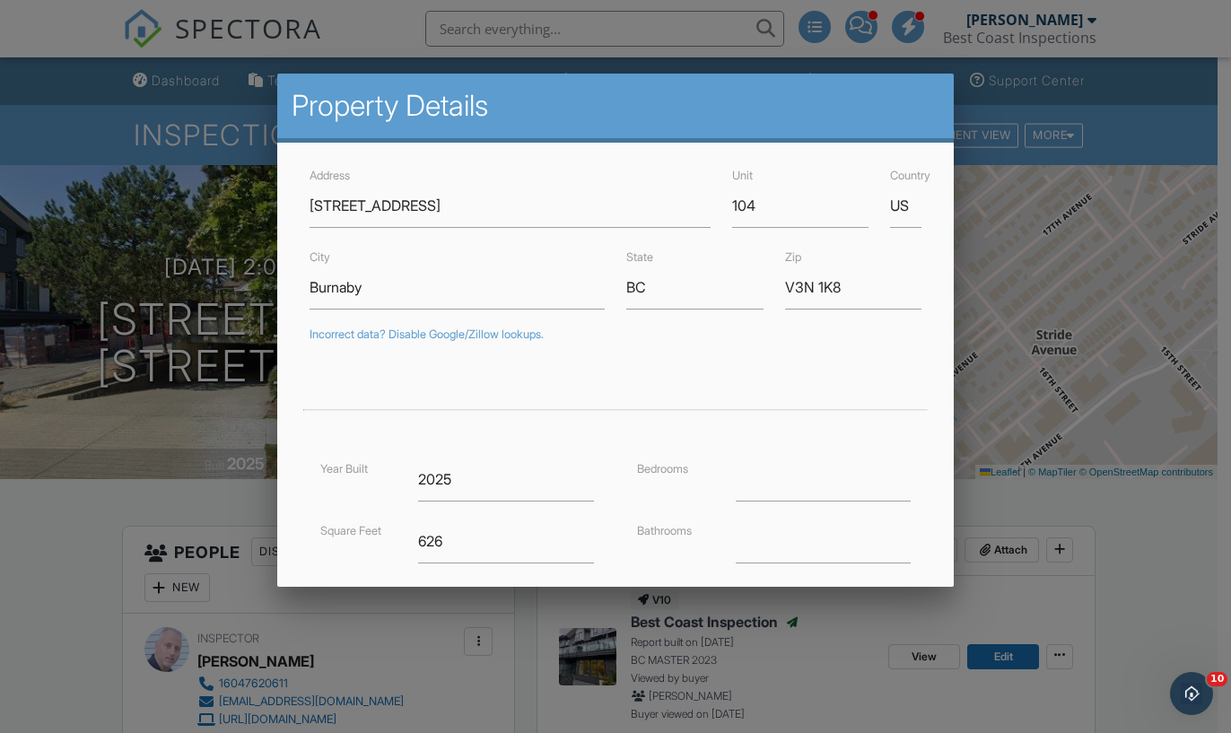
click at [131, 511] on div at bounding box center [615, 368] width 1231 height 916
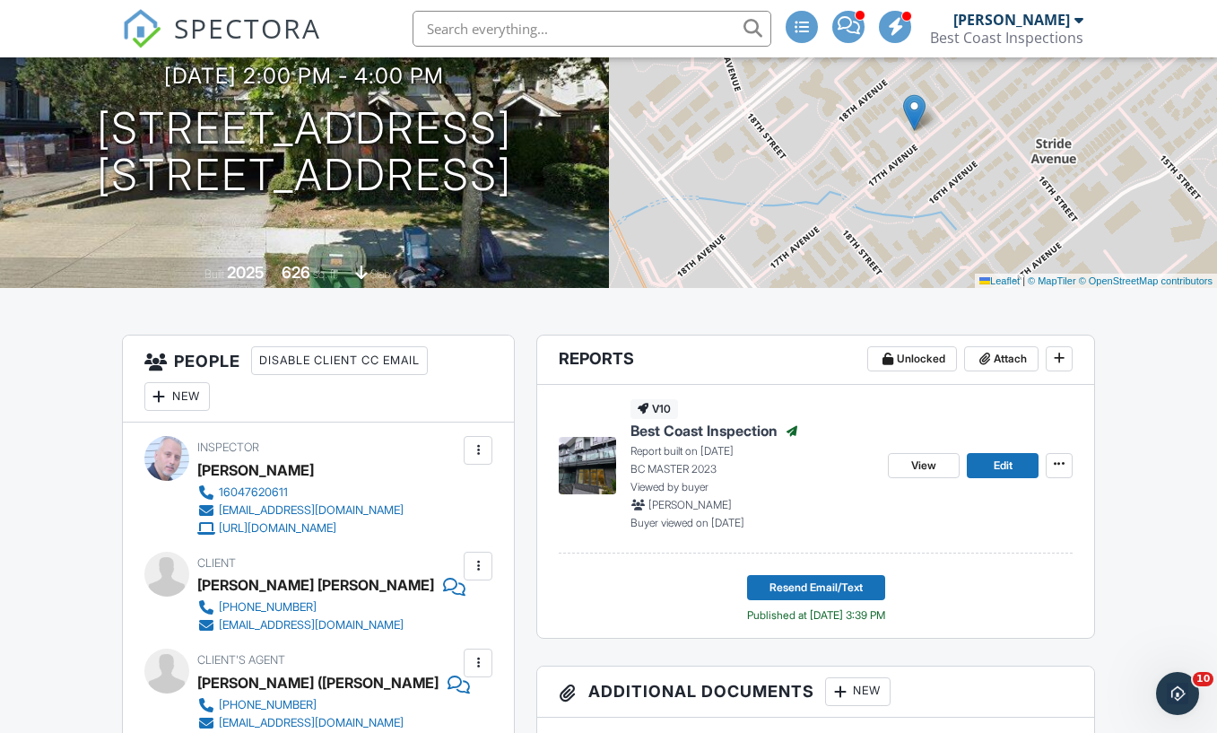
scroll to position [189, 0]
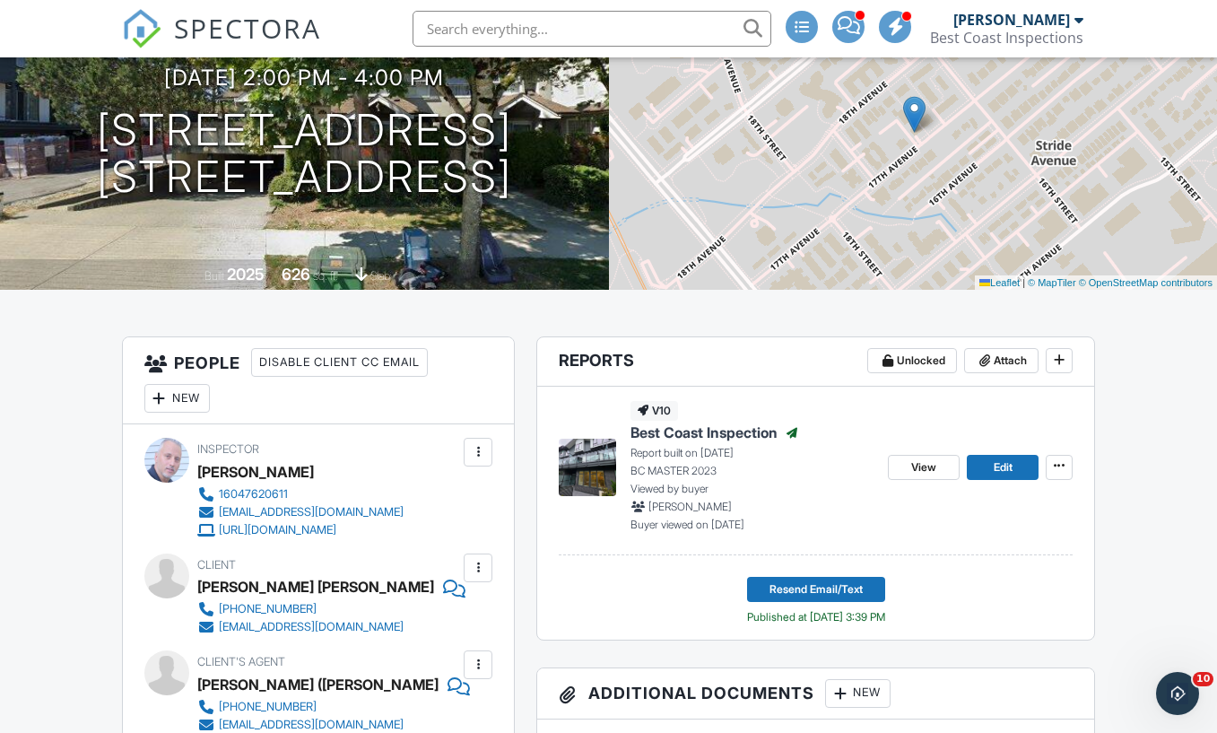
click at [469, 32] on input "text" at bounding box center [592, 29] width 359 height 36
paste input "(778) 908-2350"
click at [746, 23] on input "(778) 908-2350" at bounding box center [592, 29] width 359 height 36
click at [696, 29] on input "(778) 908-2350" at bounding box center [592, 29] width 359 height 36
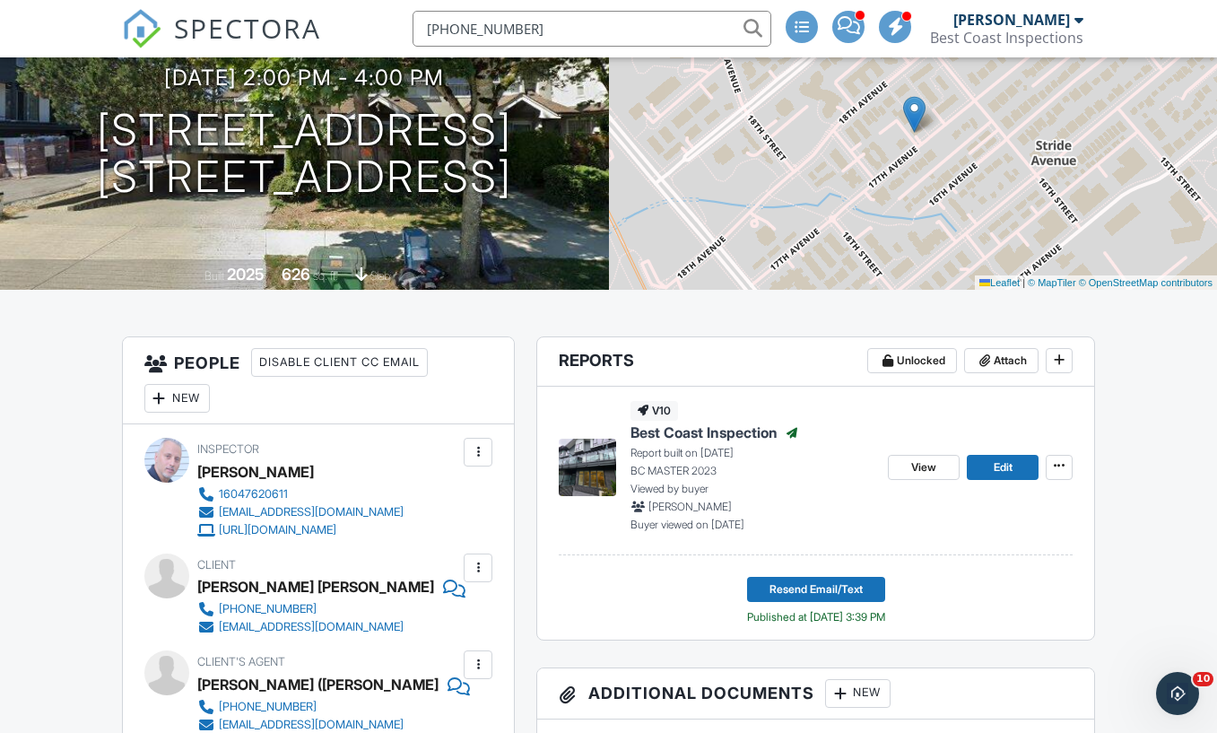
click at [696, 29] on input "(778) 908-2350" at bounding box center [592, 29] width 359 height 36
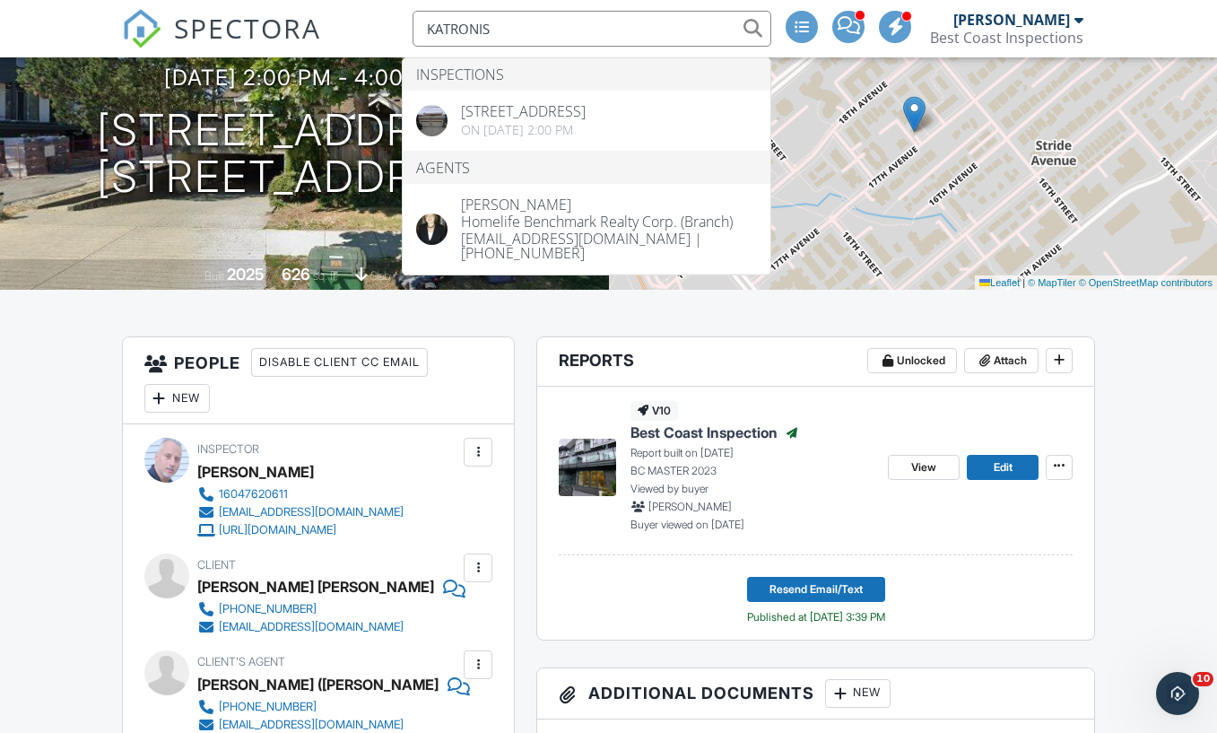
click at [447, 31] on input "KATRONIS" at bounding box center [592, 29] width 359 height 36
paste input "(778) 869-5430"
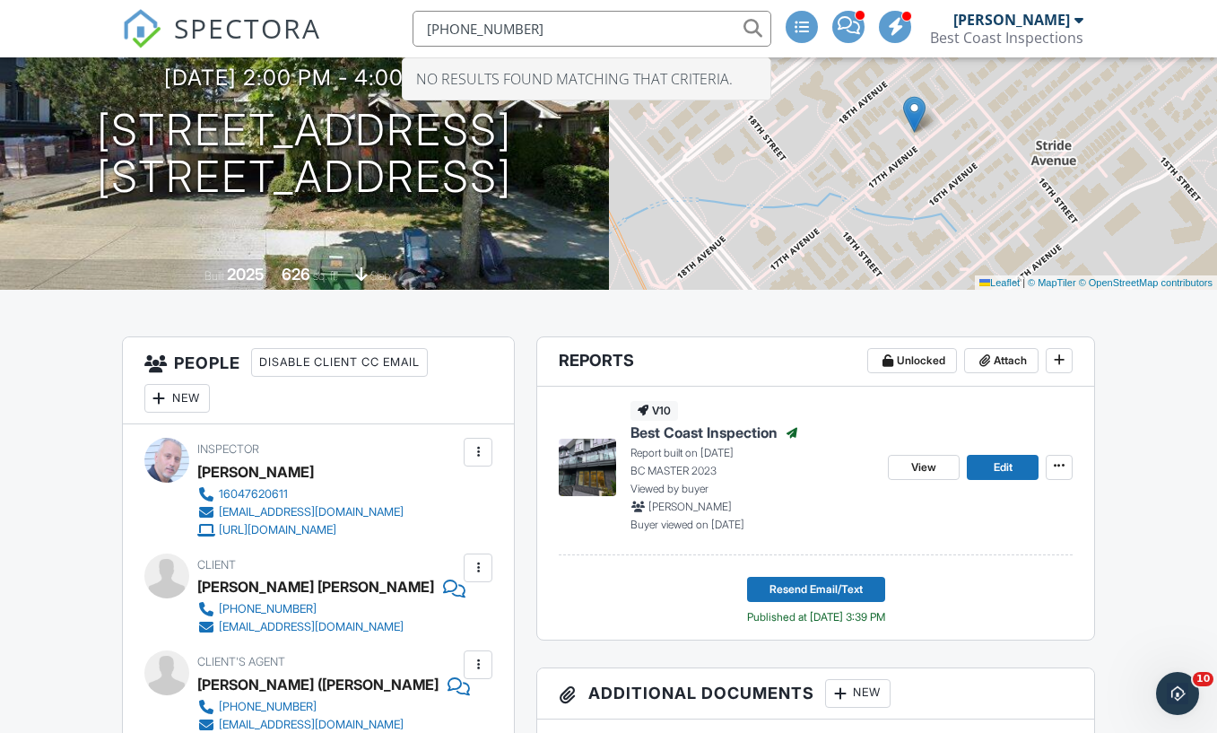
click at [757, 26] on input "(778) 869-5430" at bounding box center [592, 29] width 359 height 36
click at [732, 27] on input "(778) 869-5430" at bounding box center [592, 29] width 359 height 36
click at [729, 26] on input "(778) 869-5430" at bounding box center [592, 29] width 359 height 36
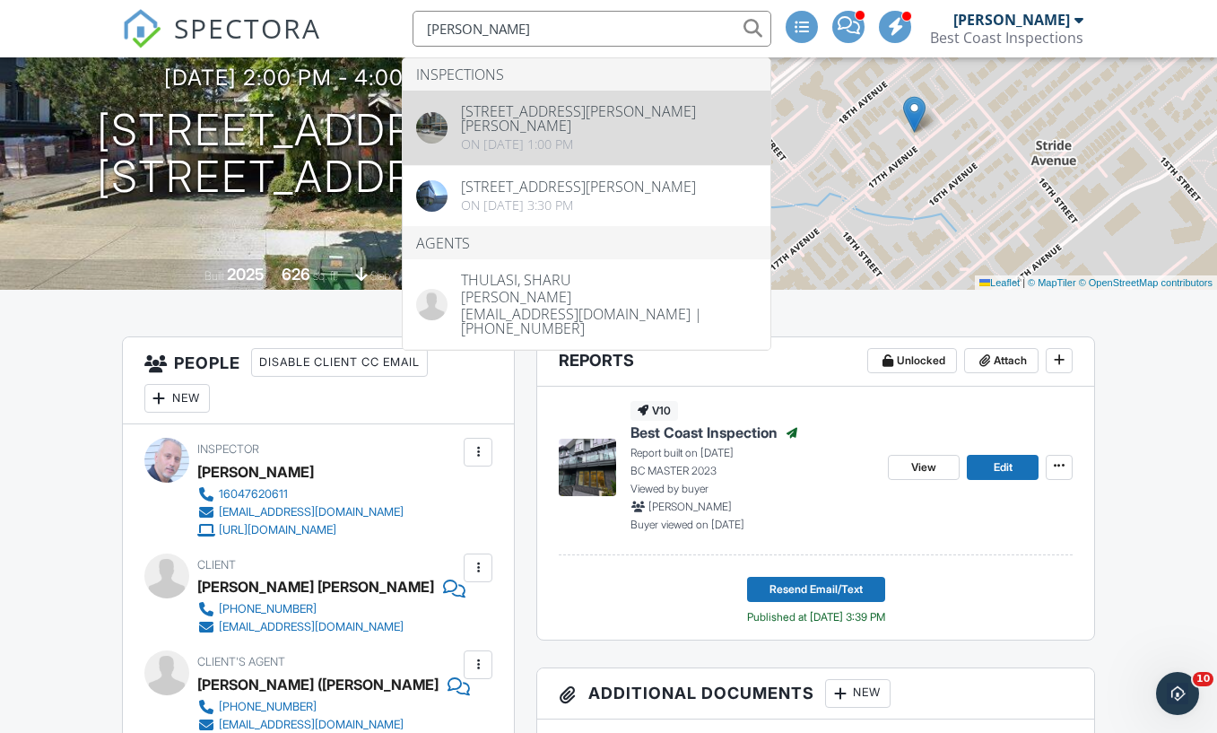
type input "SHARU THULASI"
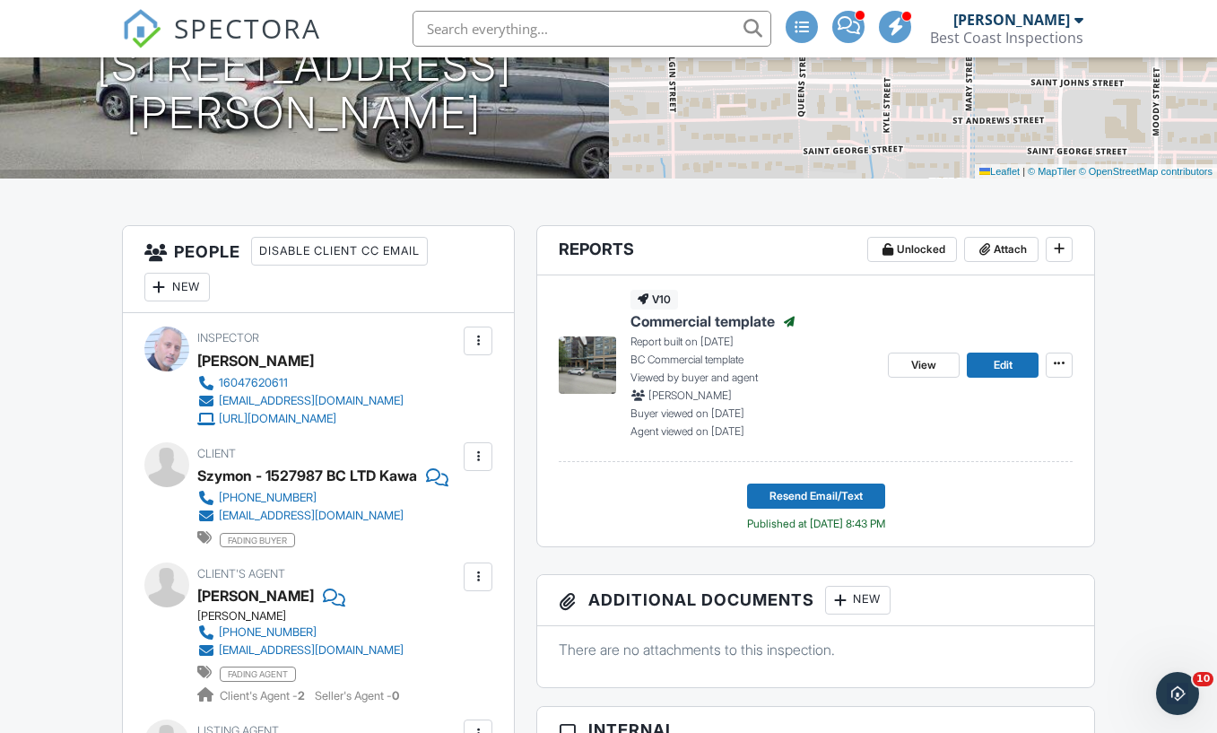
click at [516, 35] on input "text" at bounding box center [592, 29] width 359 height 36
paste input "(604) 537-2094"
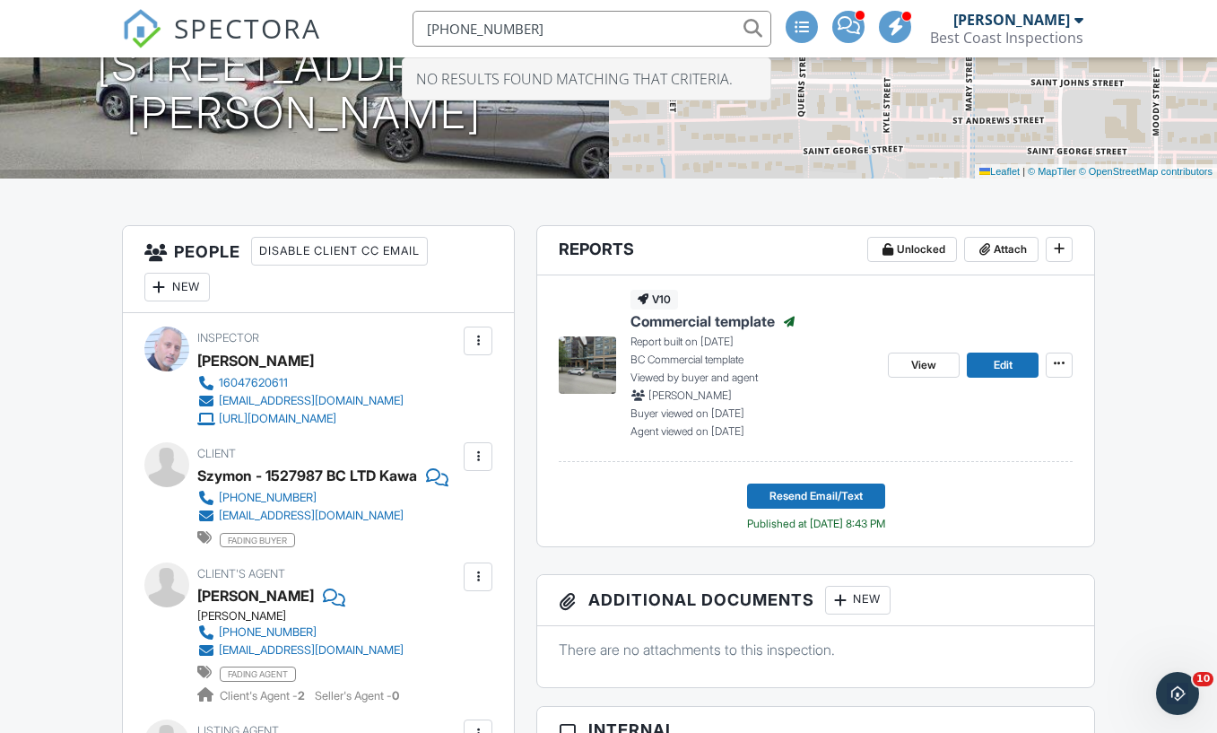
click at [518, 30] on input "(604) 537-2094" at bounding box center [592, 29] width 359 height 36
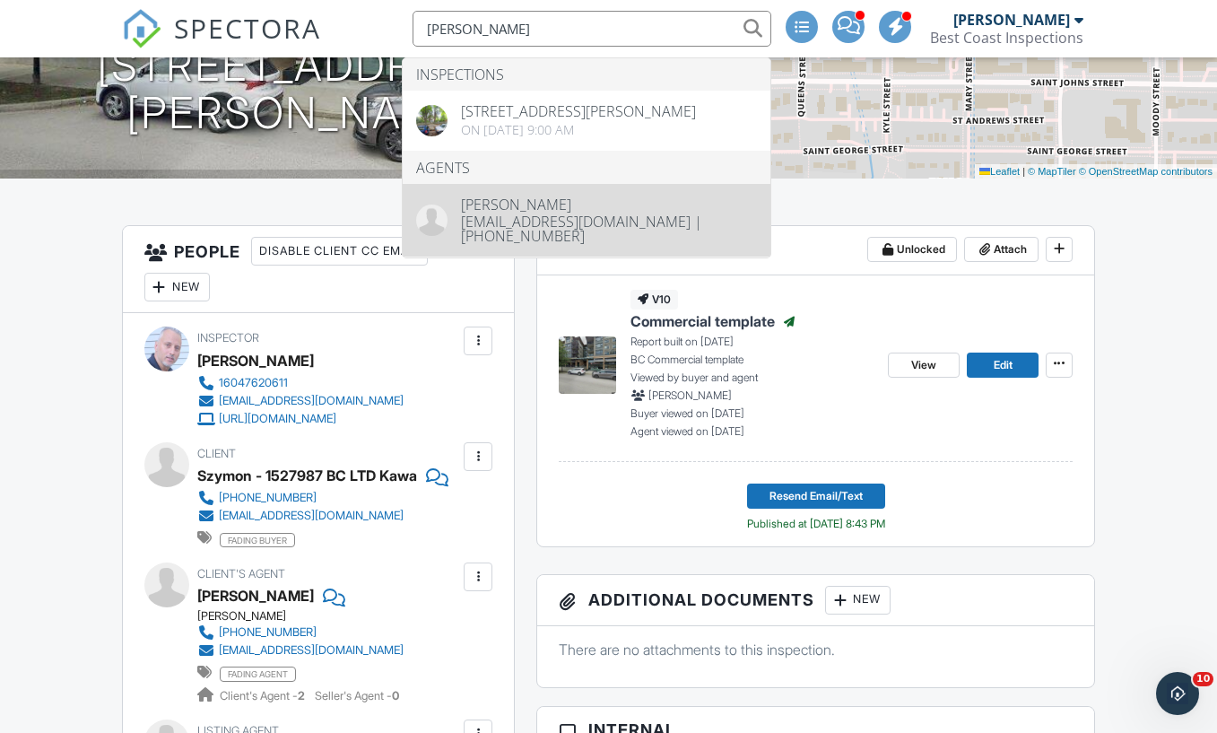
type input "HUITT"
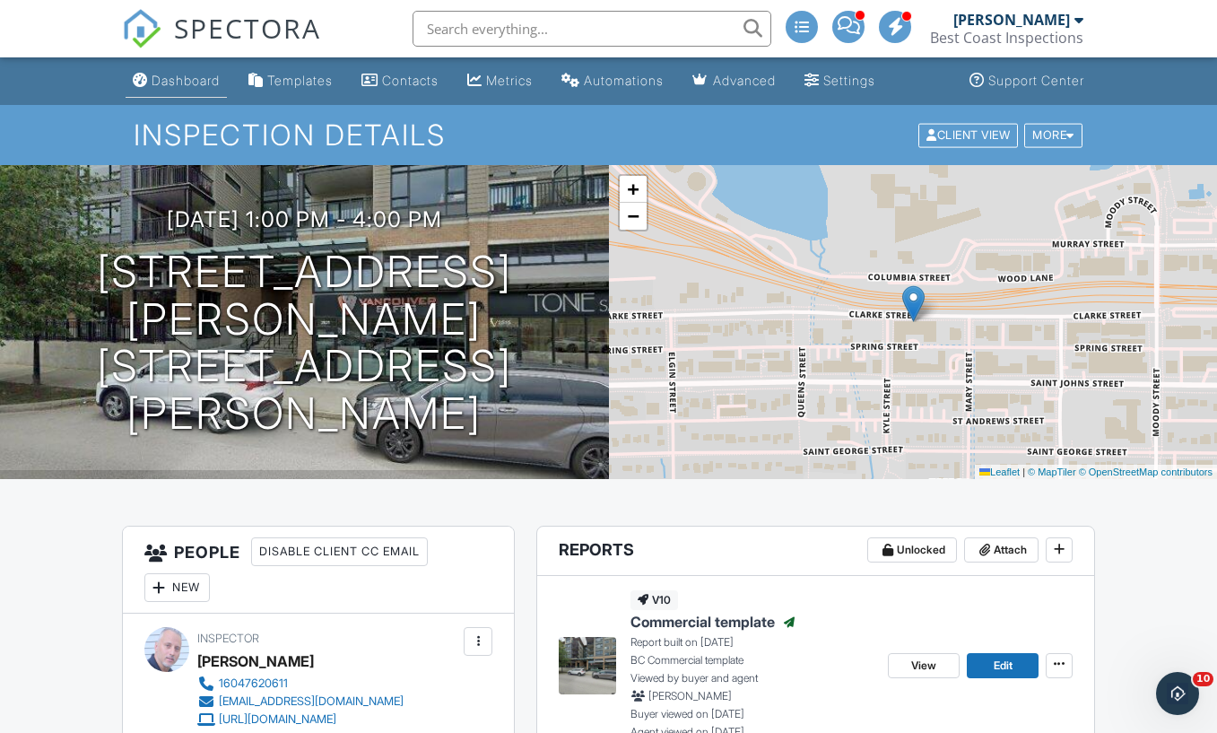
click at [177, 75] on div "Dashboard" at bounding box center [186, 80] width 68 height 15
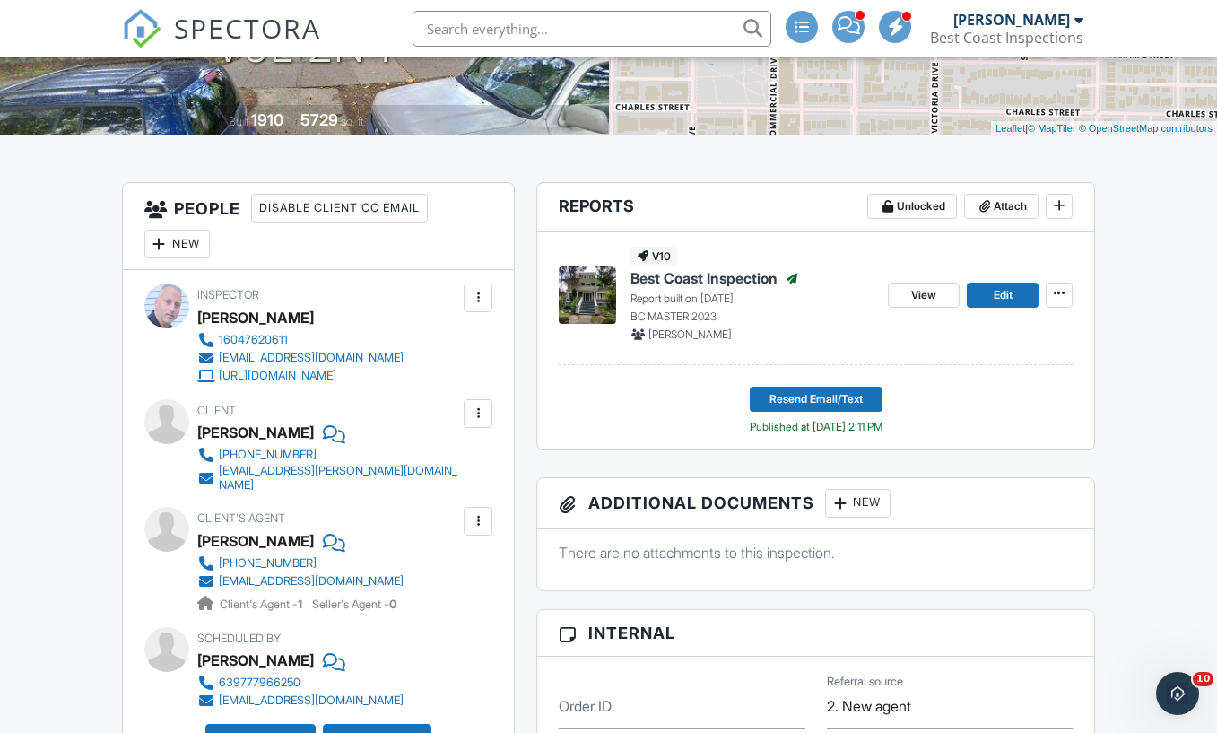
scroll to position [450, 0]
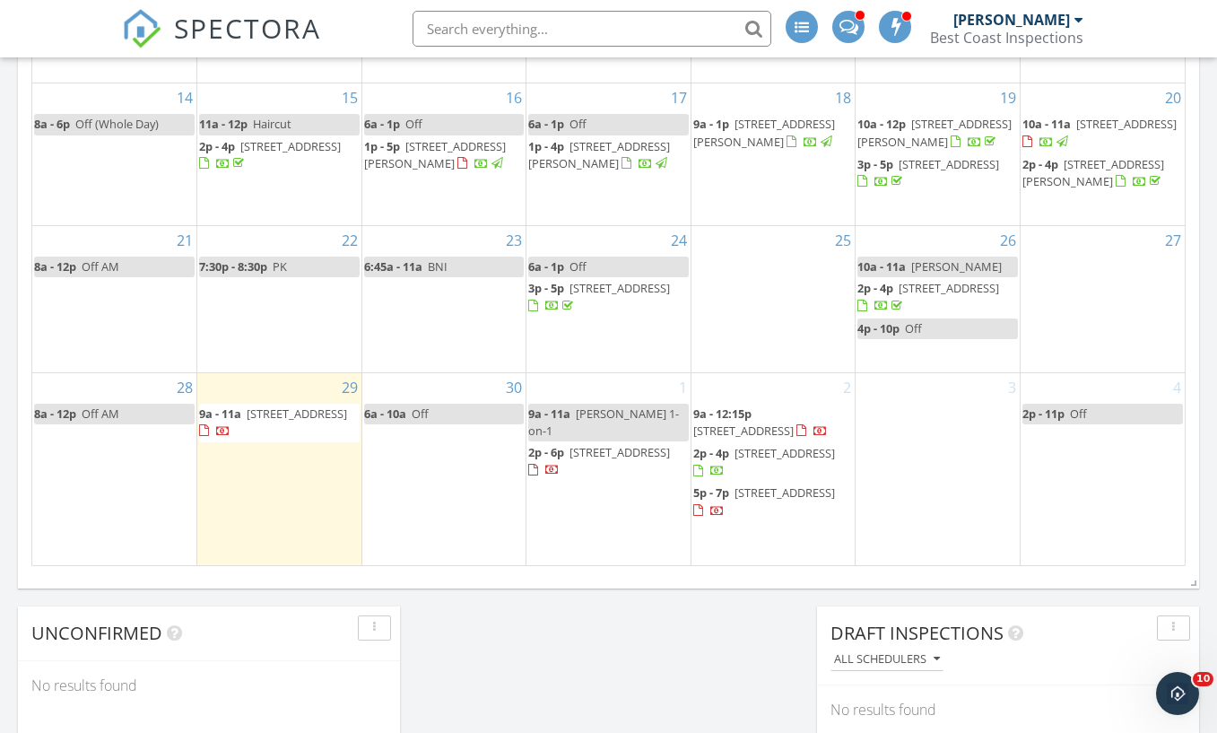
scroll to position [989, 0]
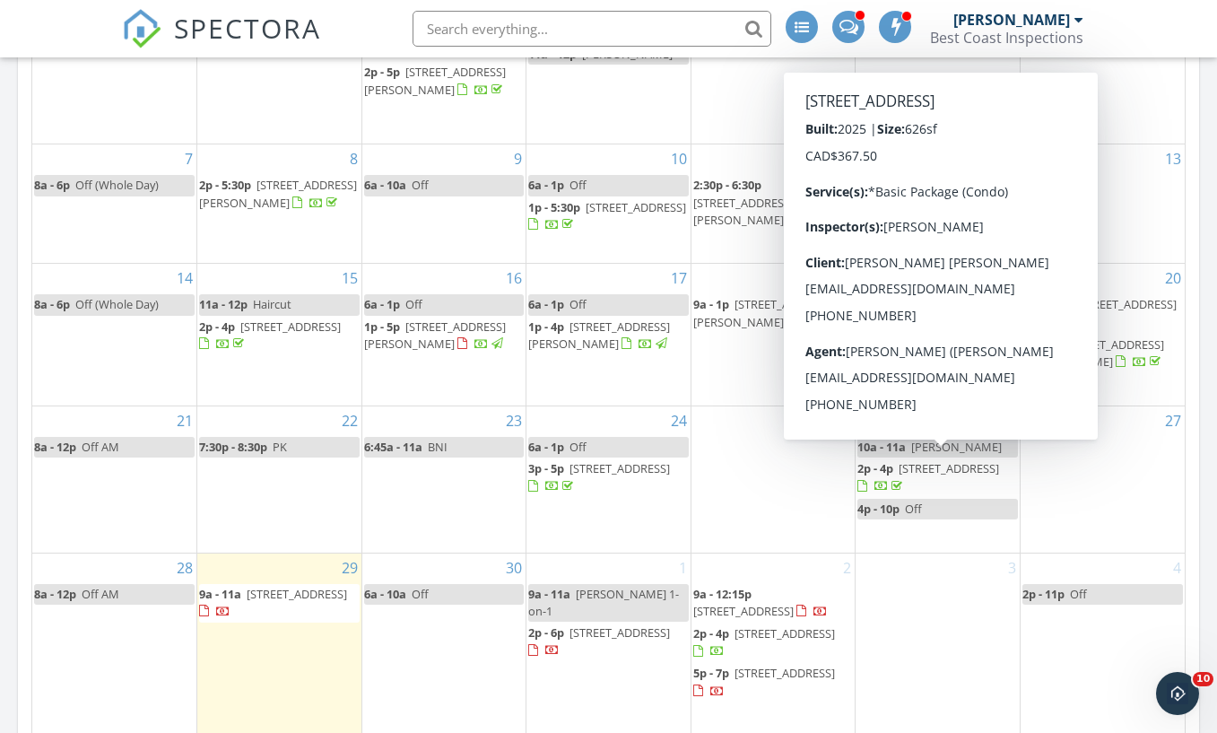
click at [908, 466] on span "[STREET_ADDRESS]" at bounding box center [949, 468] width 100 height 16
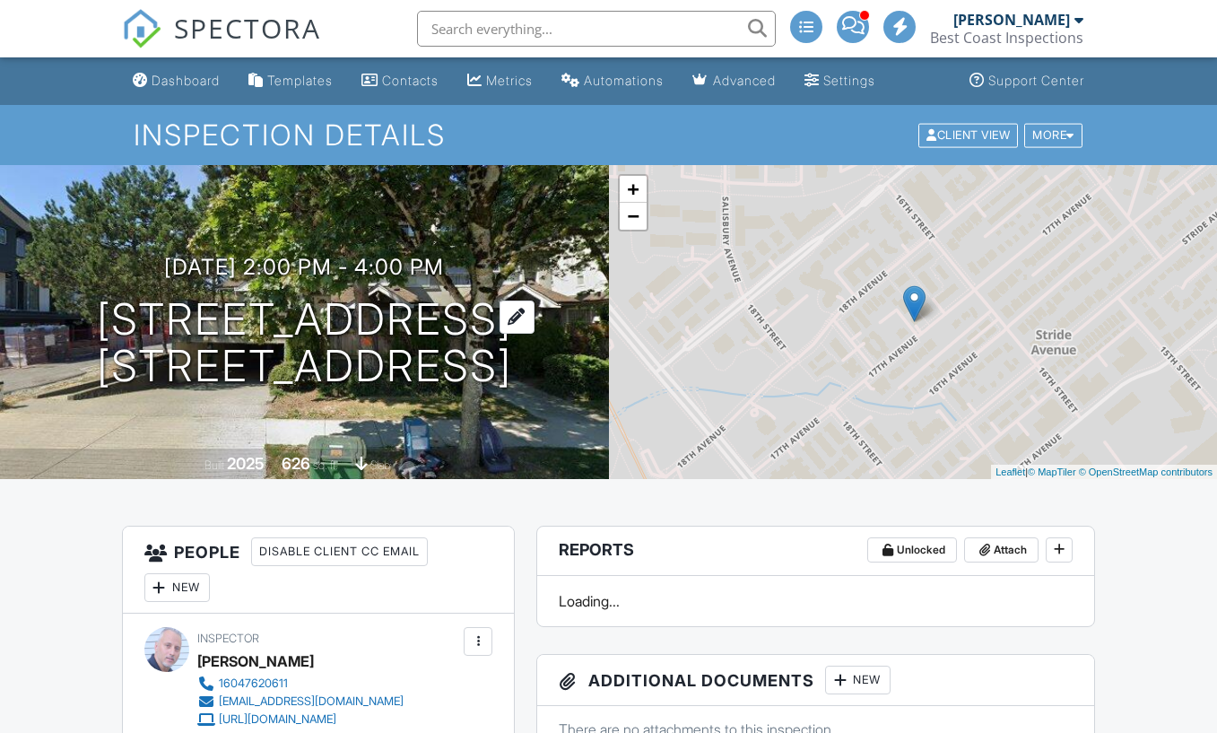
click at [234, 312] on h1 "7161 17th Ave 104 Burnaby, BC V3N 1K8" at bounding box center [304, 343] width 415 height 95
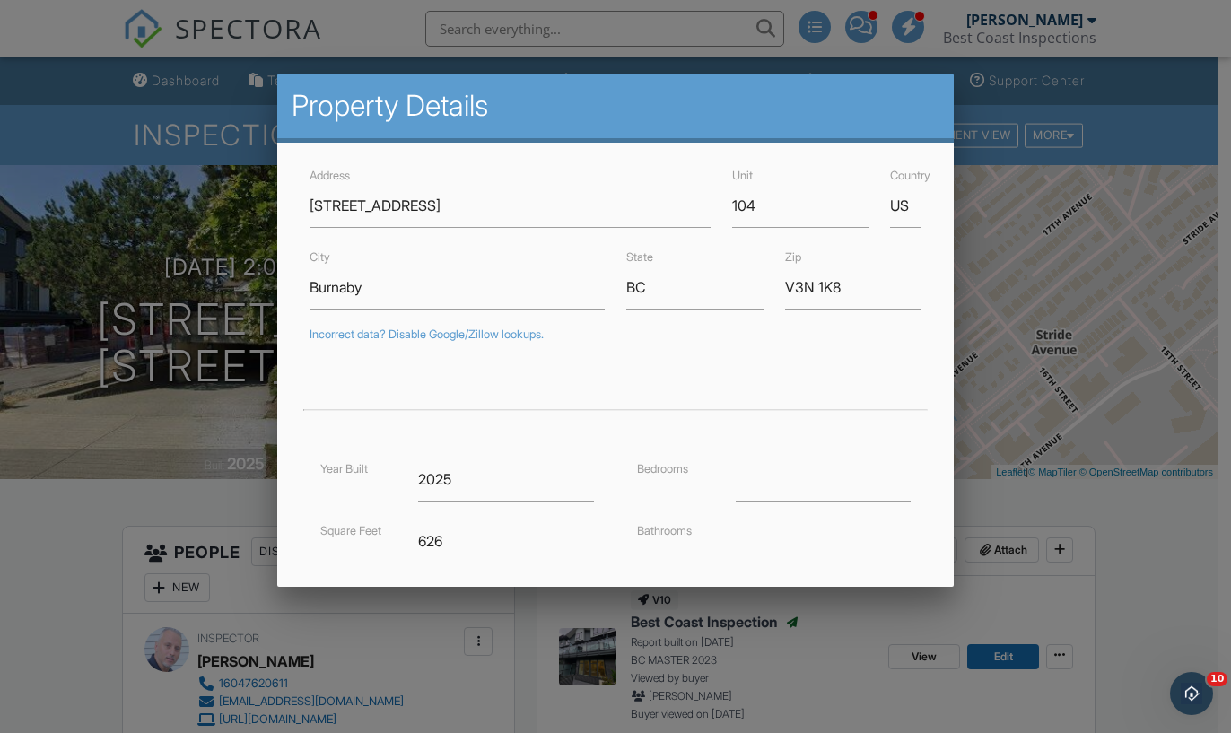
click at [146, 258] on div at bounding box center [615, 368] width 1231 height 916
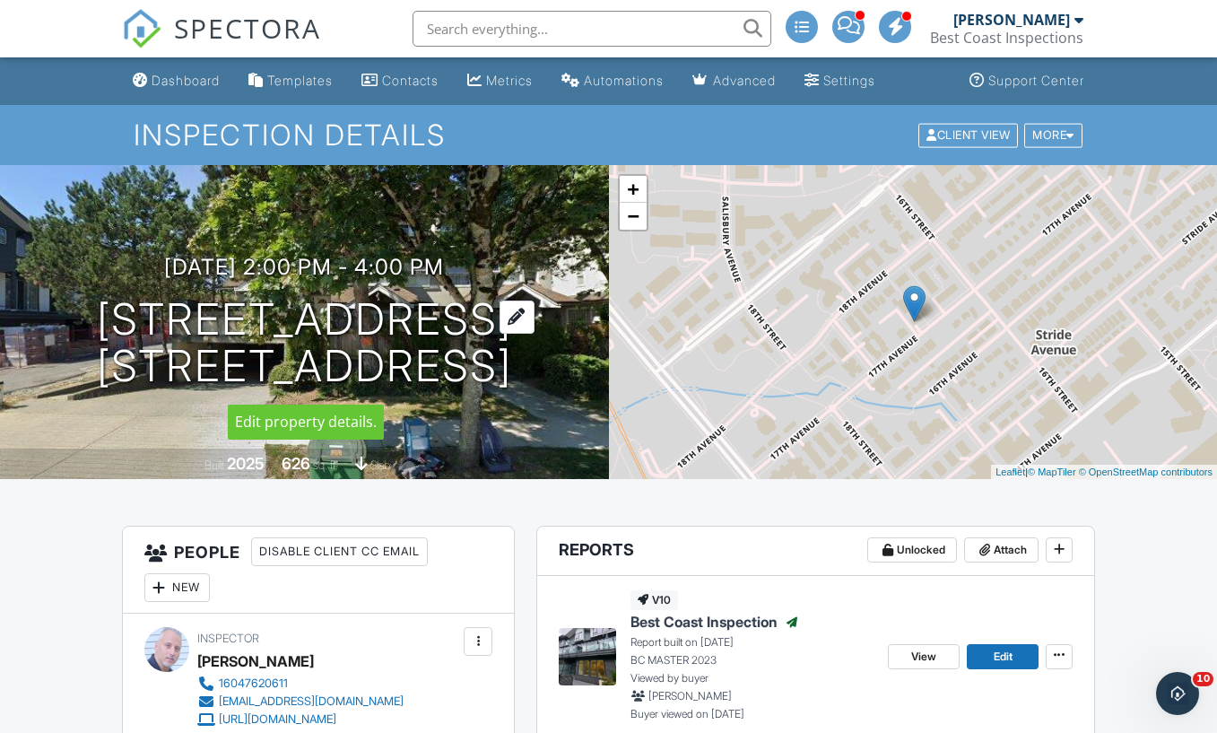
click at [119, 311] on h1 "7161 17th Ave 104 Burnaby, BC V3N 1K8" at bounding box center [304, 343] width 415 height 95
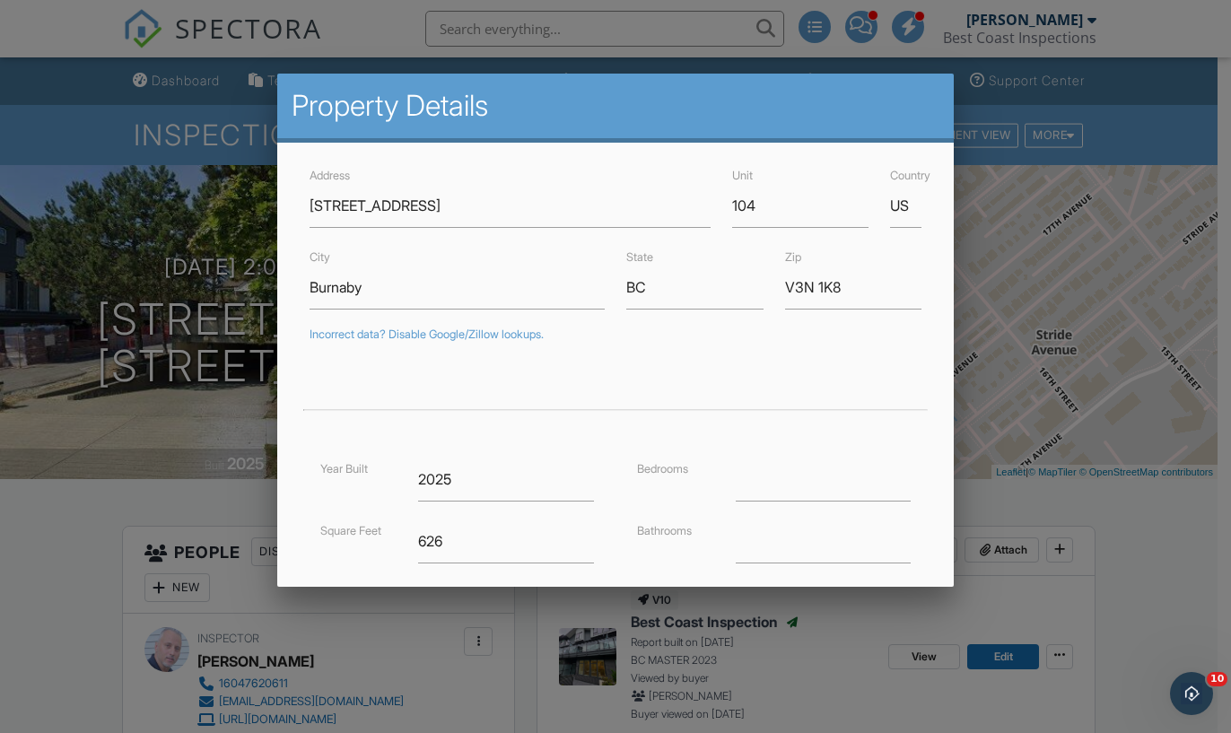
click at [1126, 120] on div at bounding box center [615, 368] width 1231 height 916
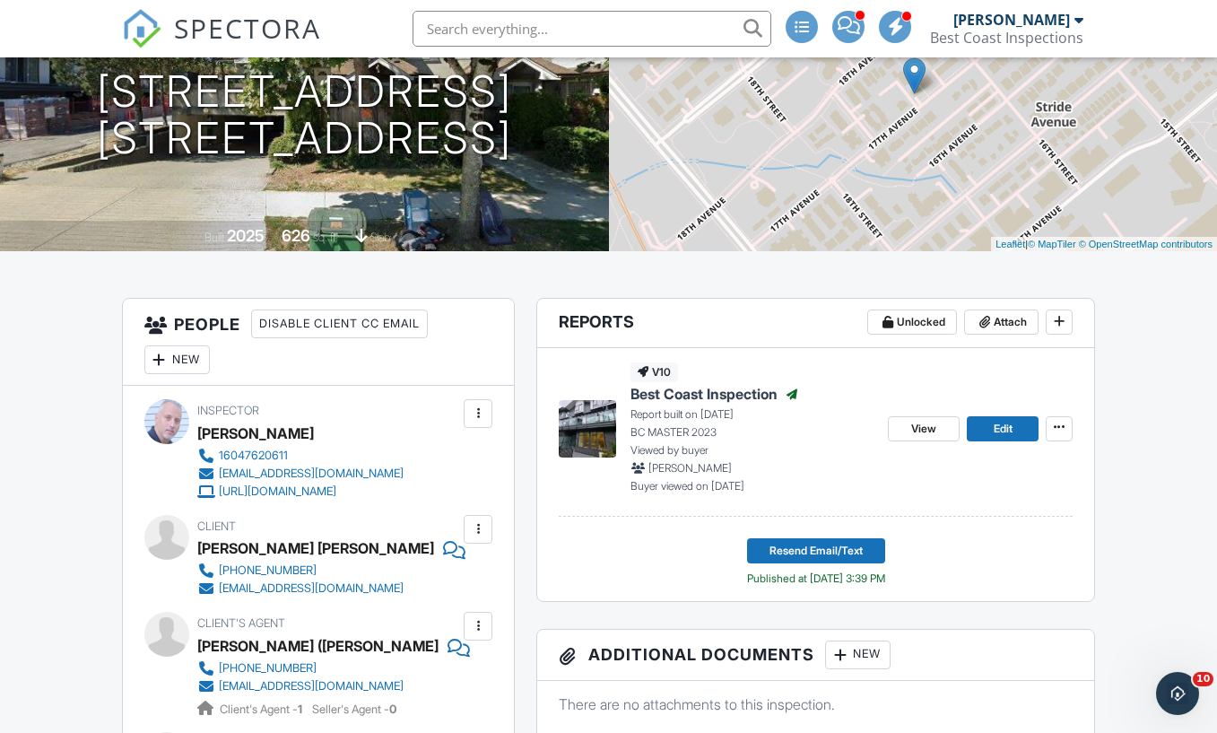
scroll to position [501, 0]
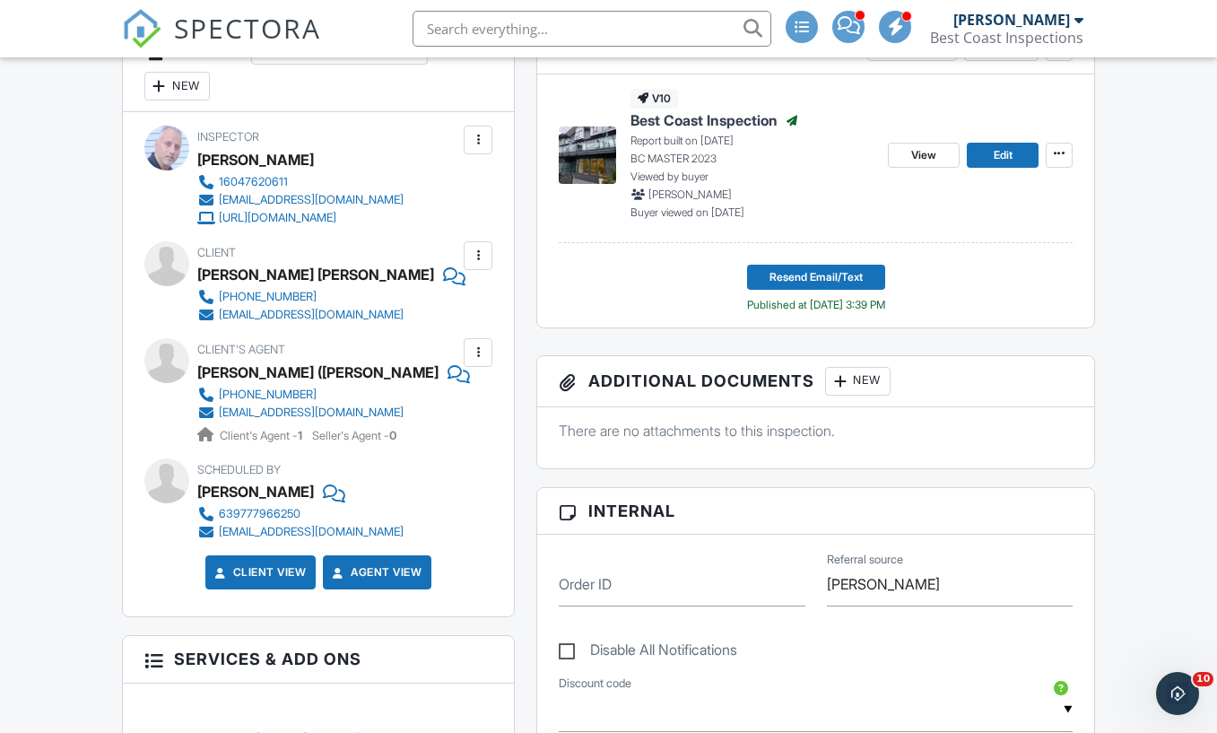
click at [292, 90] on h3 "People Disable Client CC Email New Client Client's Agent Listing Agent Add Anot…" at bounding box center [318, 68] width 391 height 87
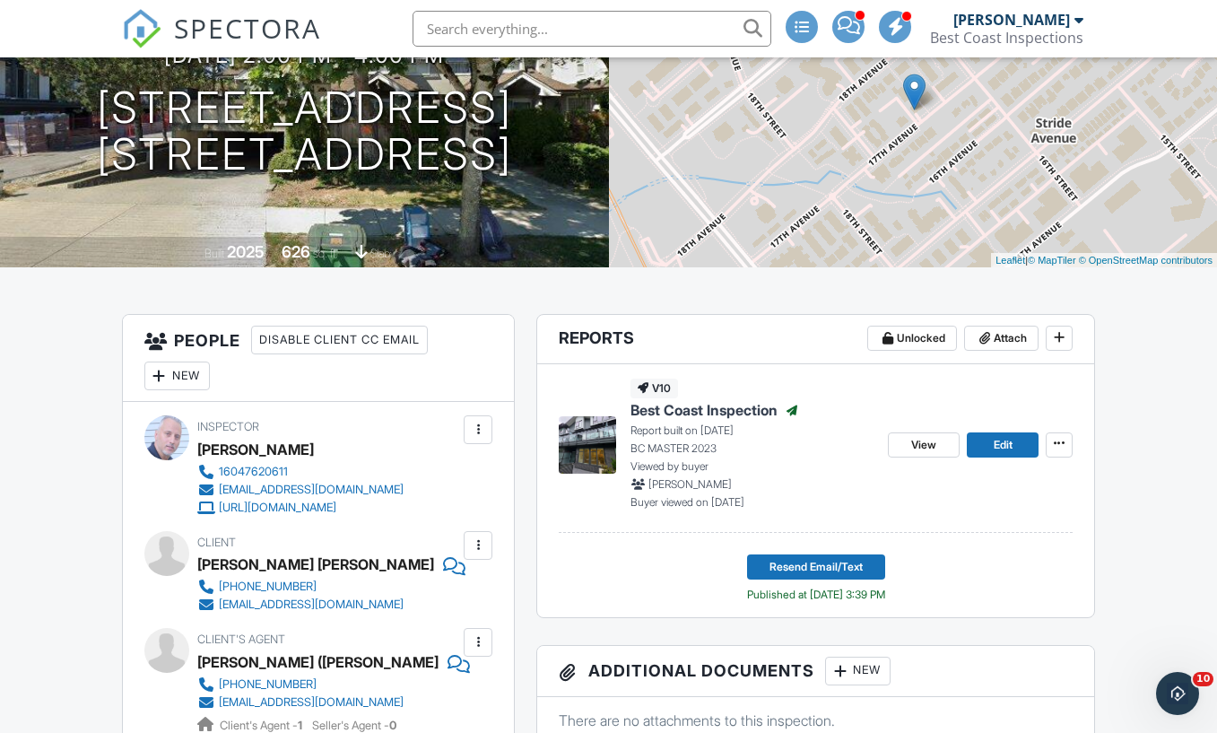
scroll to position [0, 0]
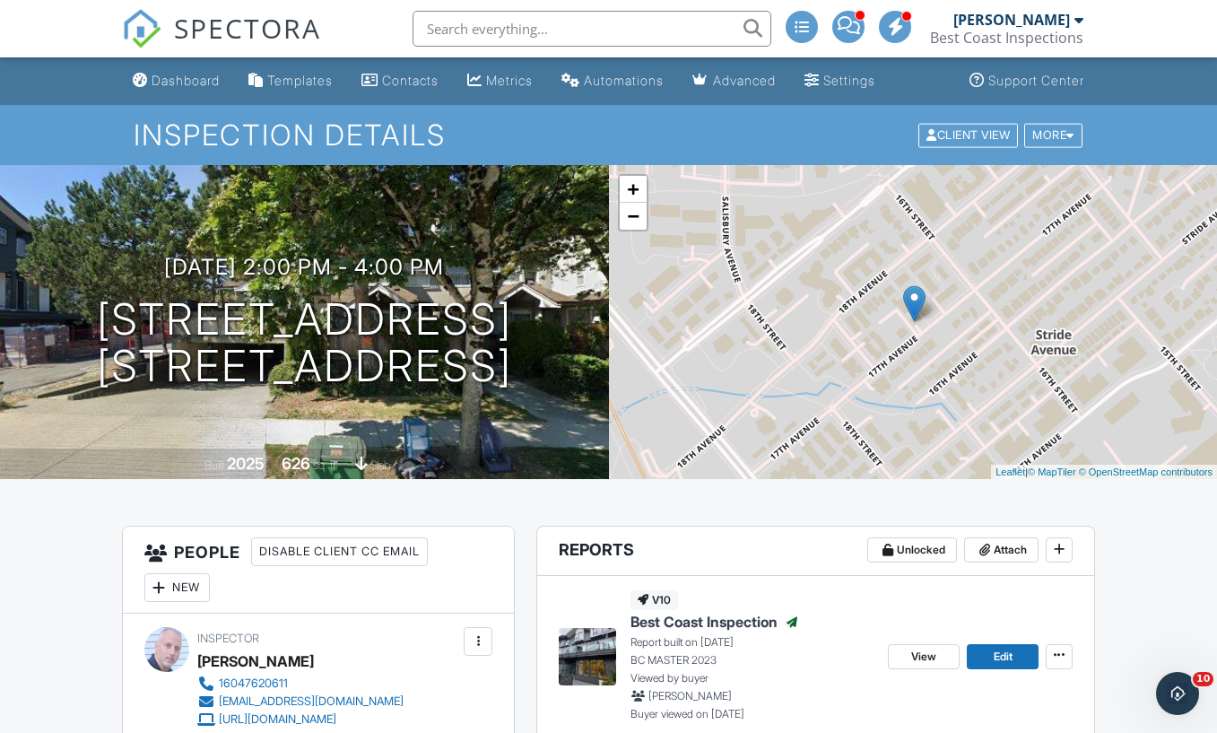
click at [149, 26] on img at bounding box center [141, 28] width 39 height 39
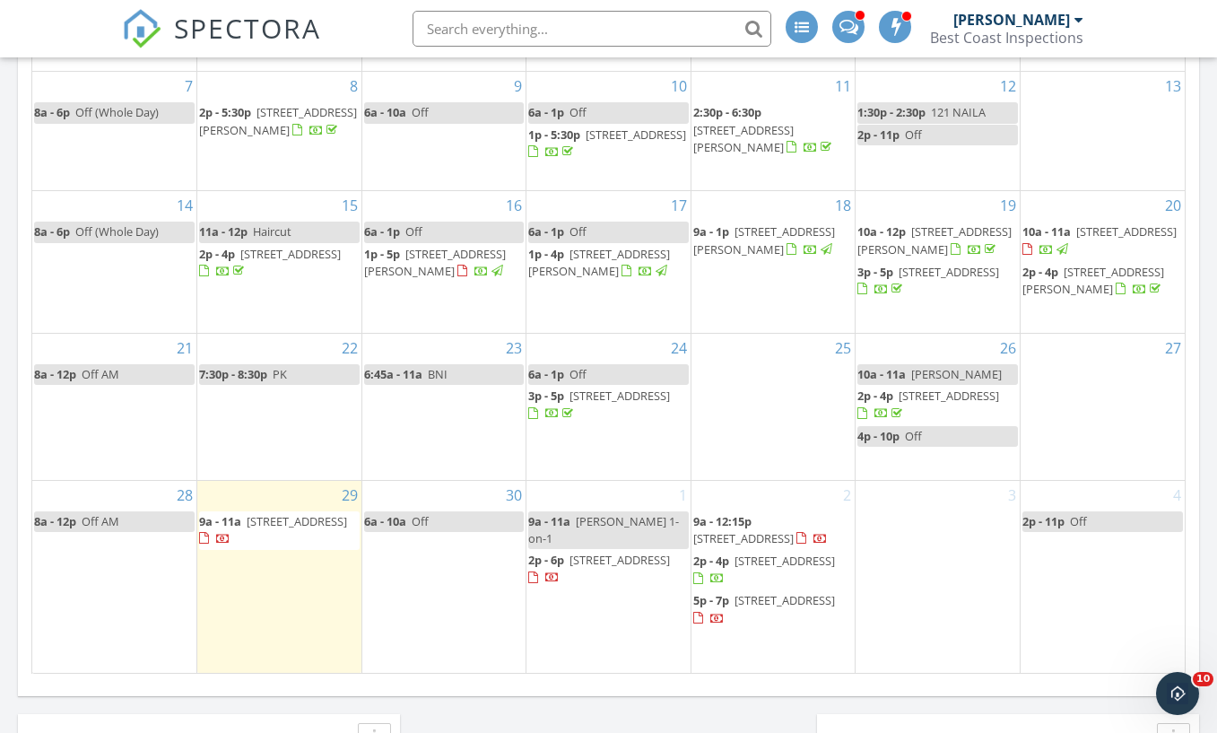
scroll to position [1069, 0]
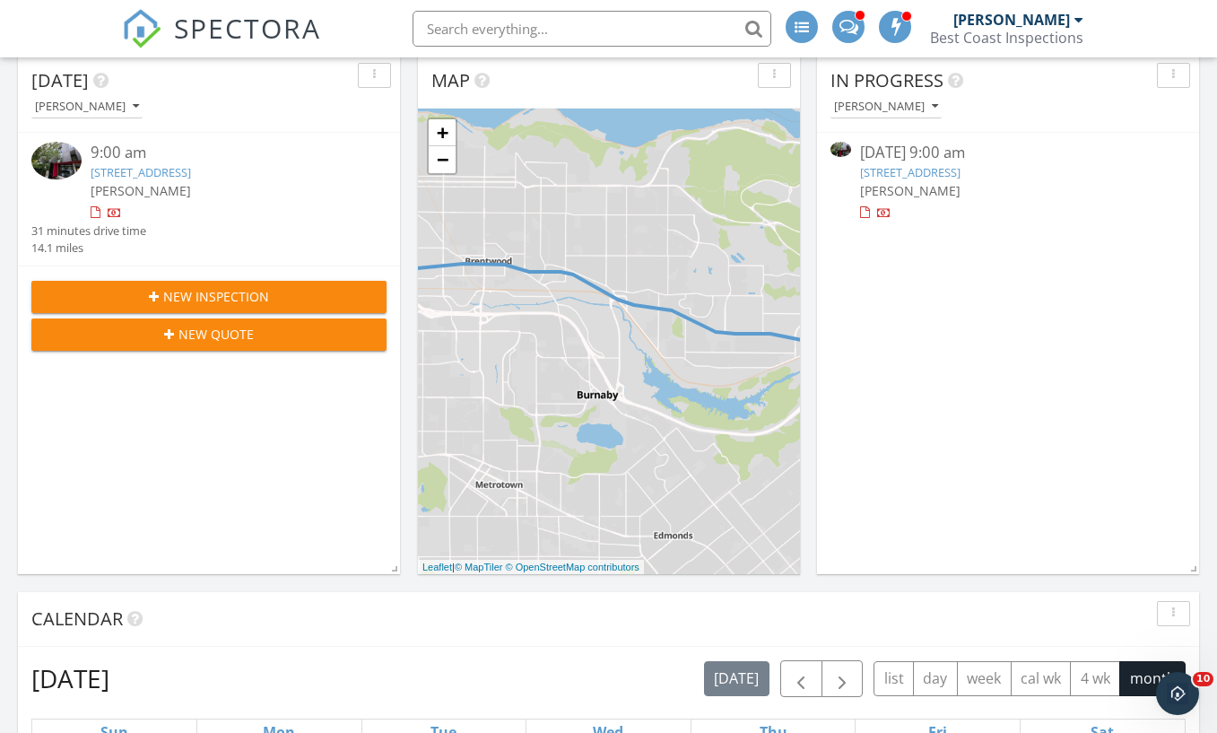
scroll to position [297, 0]
